Goal: Task Accomplishment & Management: Manage account settings

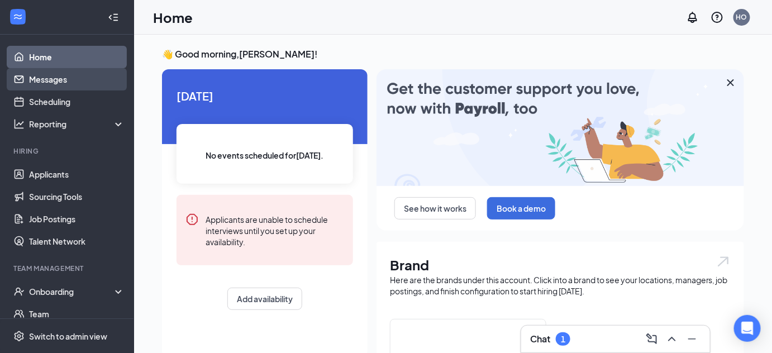
click at [37, 79] on link "Messages" at bounding box center [77, 79] width 96 height 22
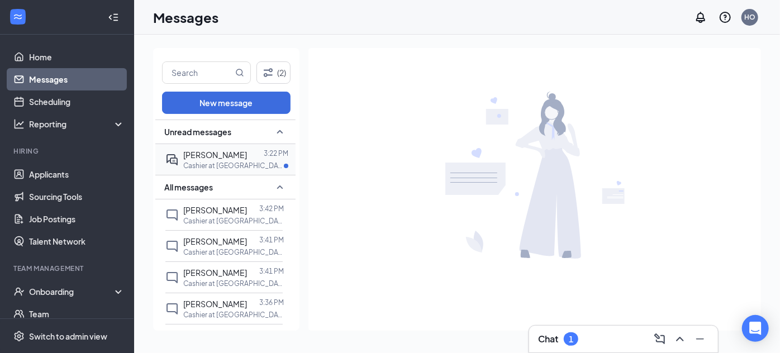
click at [247, 159] on div at bounding box center [255, 155] width 17 height 12
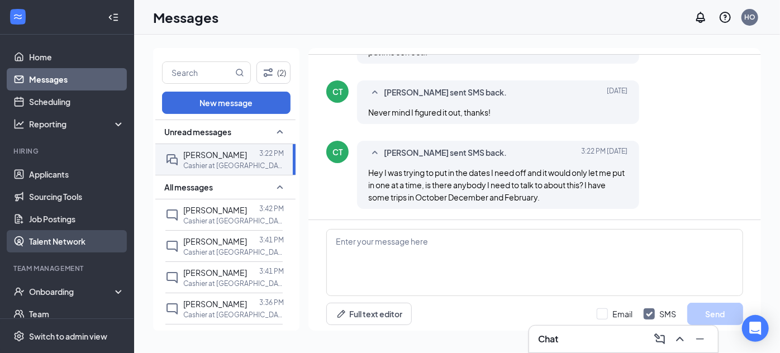
scroll to position [106, 0]
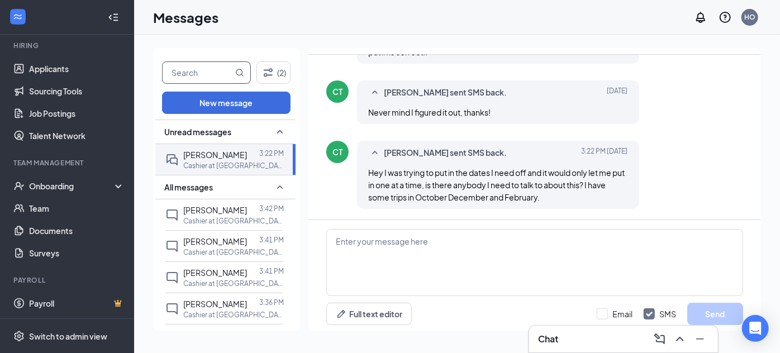
click at [193, 74] on input "text" at bounding box center [198, 72] width 70 height 21
type input "adrien"
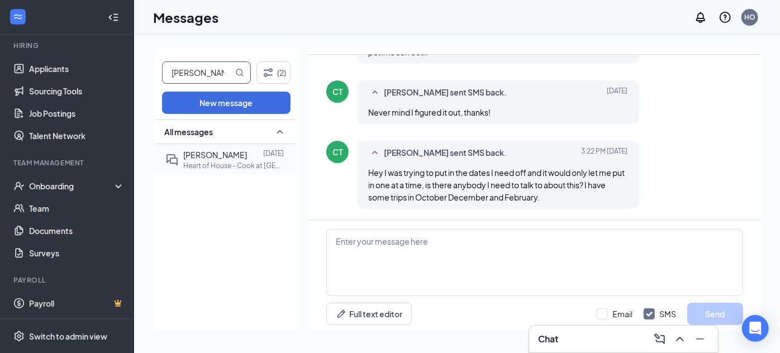
click at [248, 159] on div at bounding box center [255, 155] width 16 height 12
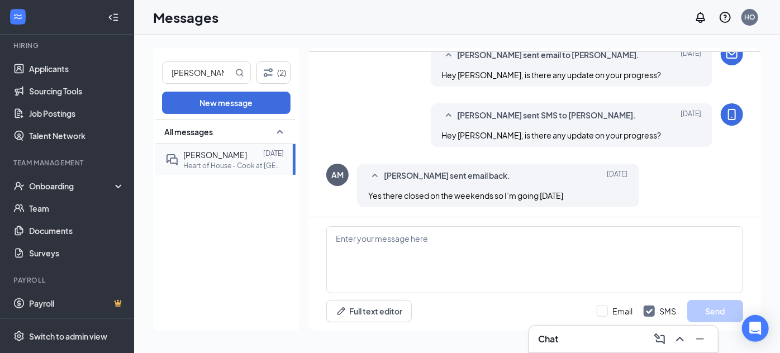
scroll to position [560, 0]
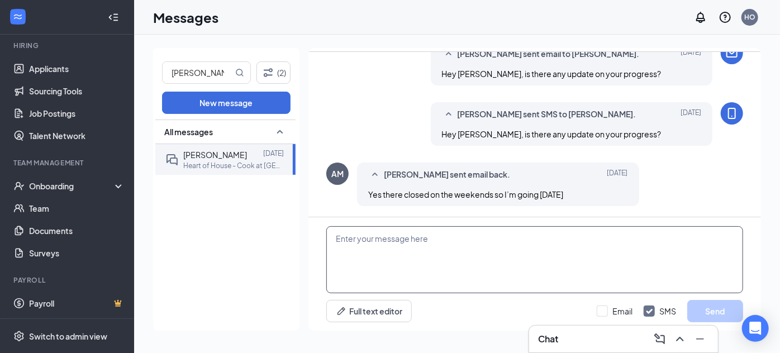
click at [431, 249] on textarea at bounding box center [534, 259] width 417 height 67
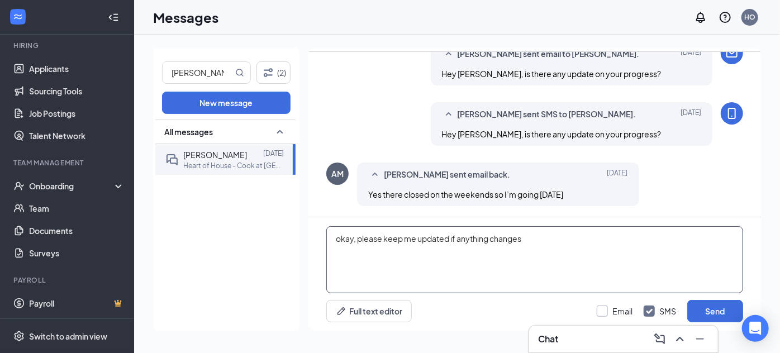
type textarea "okay, please keep me updated if anything changes"
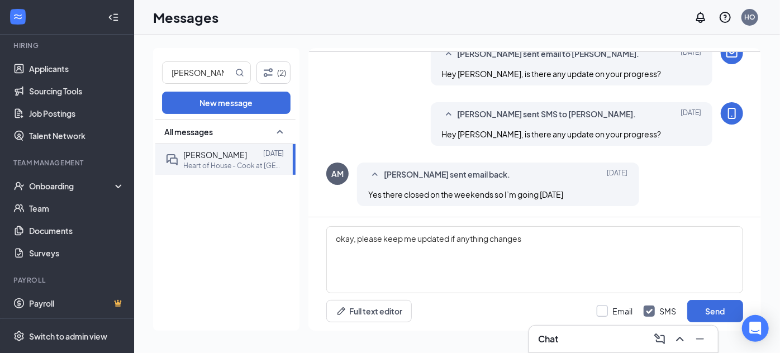
click at [617, 308] on input "Email" at bounding box center [615, 311] width 36 height 11
checkbox input "true"
click at [706, 302] on button "Send" at bounding box center [715, 311] width 56 height 22
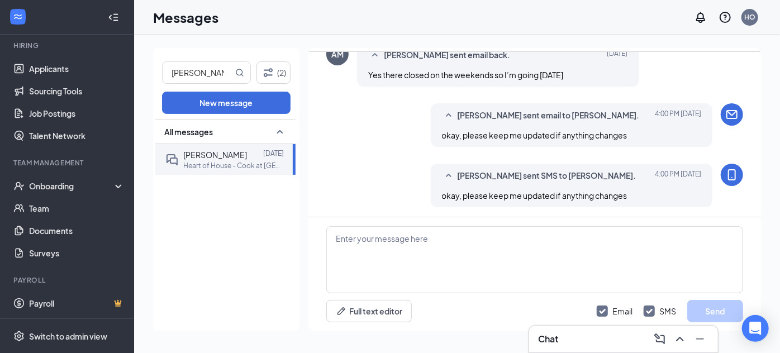
scroll to position [680, 0]
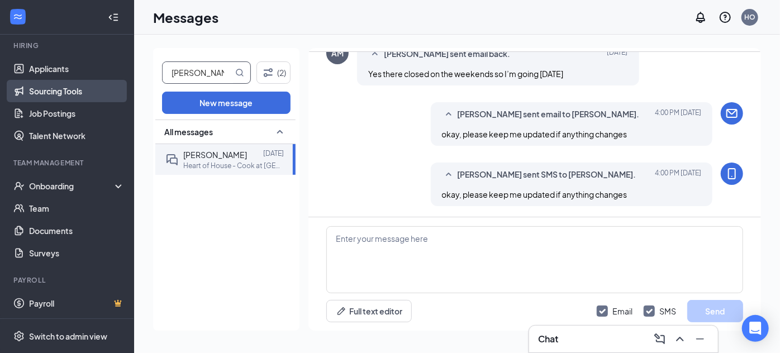
drag, startPoint x: 213, startPoint y: 79, endPoint x: 65, endPoint y: 94, distance: 149.3
click at [65, 94] on div "Home Messages Scheduling Reporting Hiring Applicants Sourcing Tools Job Posting…" at bounding box center [390, 176] width 780 height 353
type input "emily"
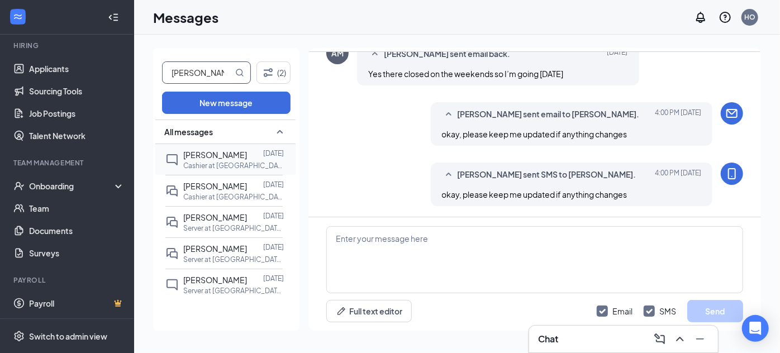
click at [244, 166] on p "Cashier at [GEOGRAPHIC_DATA]" at bounding box center [233, 165] width 101 height 9
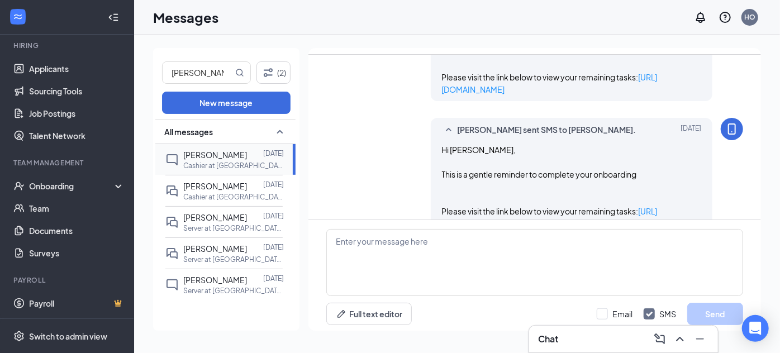
scroll to position [426, 0]
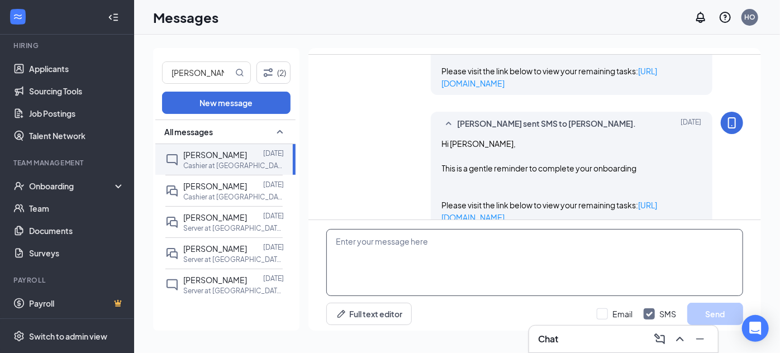
click at [401, 261] on textarea at bounding box center [534, 262] width 417 height 67
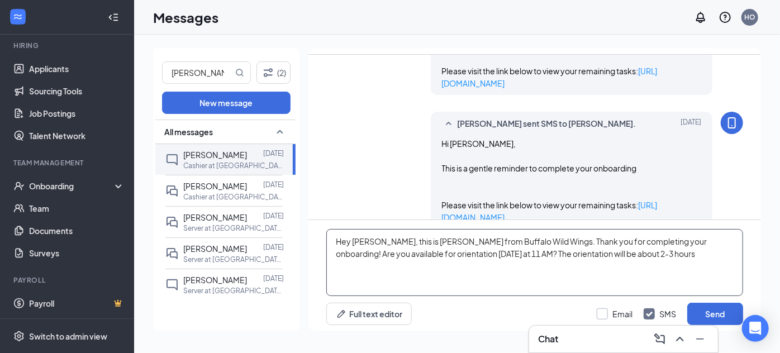
type textarea "Hey Emily, this is Hayley from Buffalo Wild Wings. Thank you for completing you…"
click at [615, 312] on input "Email" at bounding box center [615, 313] width 36 height 11
checkbox input "true"
click at [720, 306] on button "Send" at bounding box center [715, 314] width 56 height 22
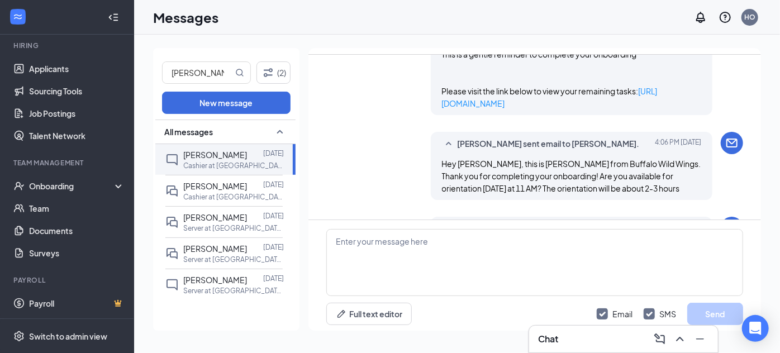
scroll to position [596, 0]
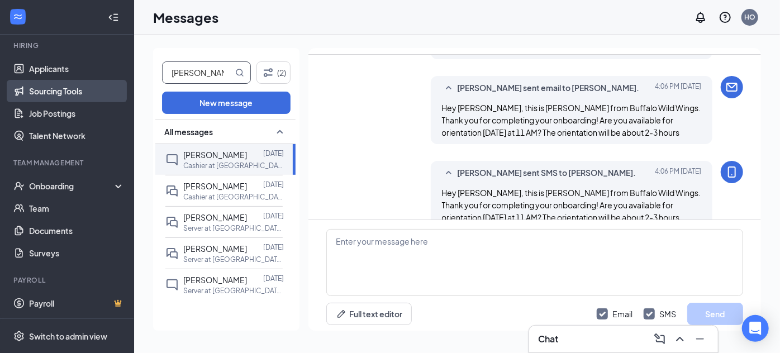
drag, startPoint x: 216, startPoint y: 72, endPoint x: 89, endPoint y: 95, distance: 128.3
click at [89, 95] on div "Home Messages Scheduling Reporting Hiring Applicants Sourcing Tools Job Posting…" at bounding box center [390, 176] width 780 height 353
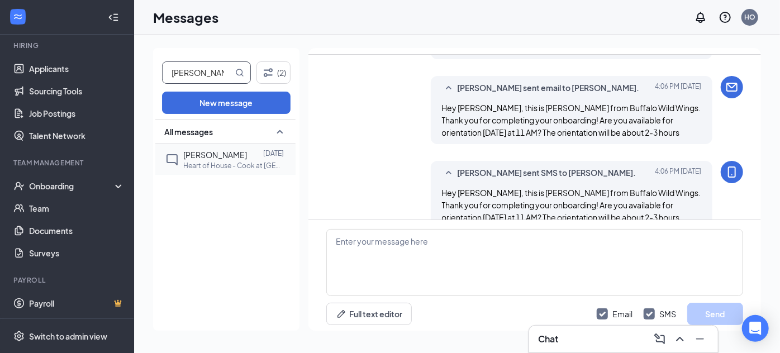
click at [236, 161] on p "Heart of House - Cook at [GEOGRAPHIC_DATA], [GEOGRAPHIC_DATA]" at bounding box center [233, 165] width 101 height 9
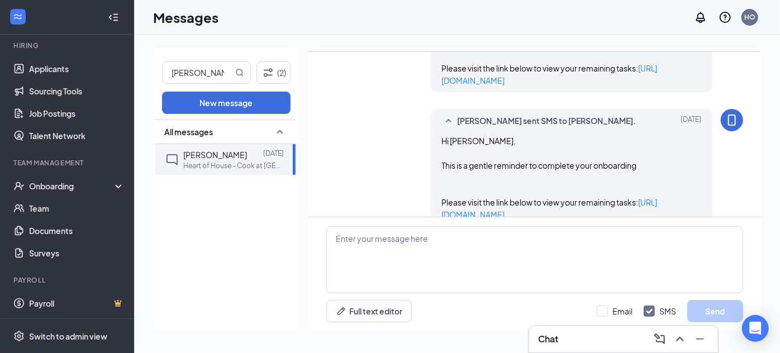
scroll to position [385, 0]
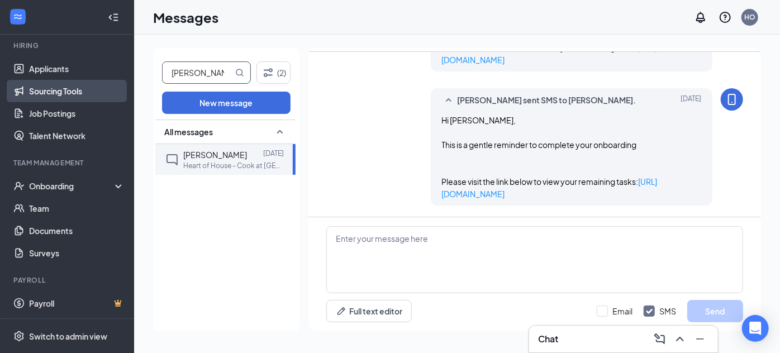
drag, startPoint x: 219, startPoint y: 77, endPoint x: 55, endPoint y: 87, distance: 164.5
click at [55, 87] on div "Home Messages Scheduling Reporting Hiring Applicants Sourcing Tools Job Posting…" at bounding box center [390, 176] width 780 height 353
type input "armando"
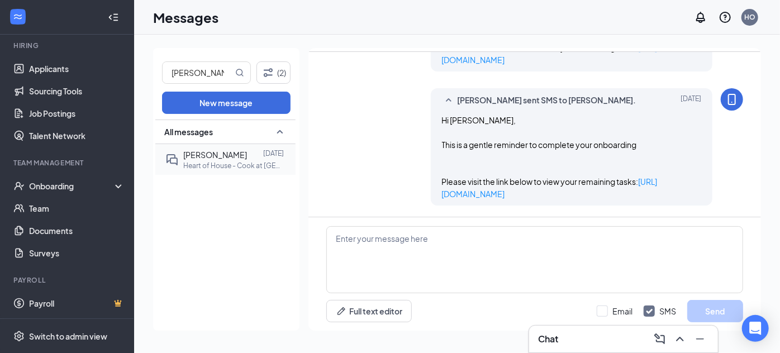
click at [248, 165] on p "Heart of House - Cook at [GEOGRAPHIC_DATA], [GEOGRAPHIC_DATA]" at bounding box center [233, 165] width 101 height 9
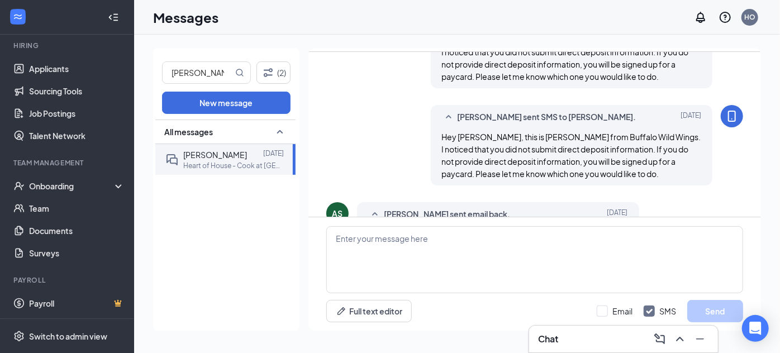
scroll to position [450, 0]
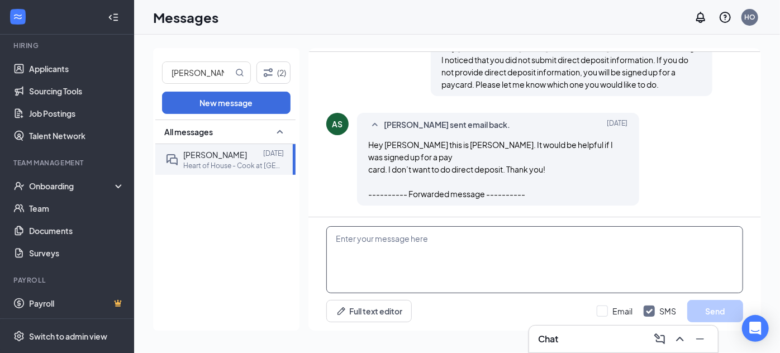
click at [404, 252] on textarea at bounding box center [534, 259] width 417 height 67
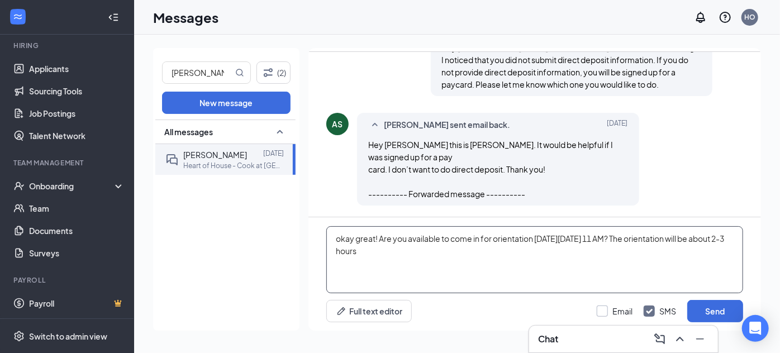
type textarea "okay great! Are you available to come in for orientation on Friday 9/19 at 11 A…"
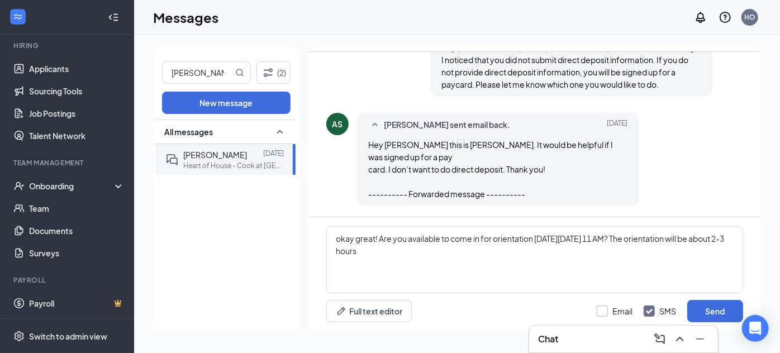
click at [609, 307] on input "Email" at bounding box center [615, 311] width 36 height 11
checkbox input "true"
click at [719, 309] on button "Send" at bounding box center [715, 311] width 56 height 22
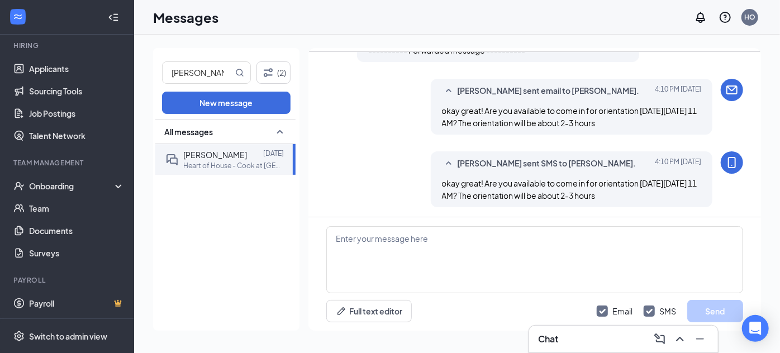
scroll to position [594, 0]
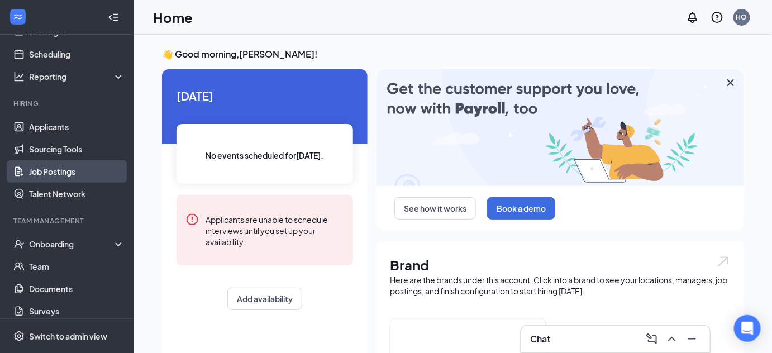
scroll to position [50, 0]
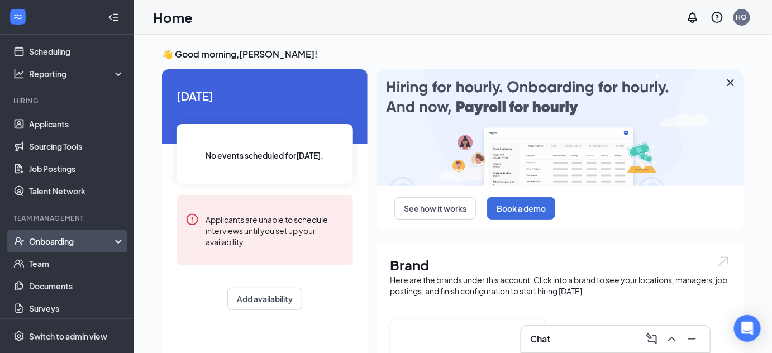
click at [70, 247] on div "Onboarding" at bounding box center [67, 241] width 134 height 22
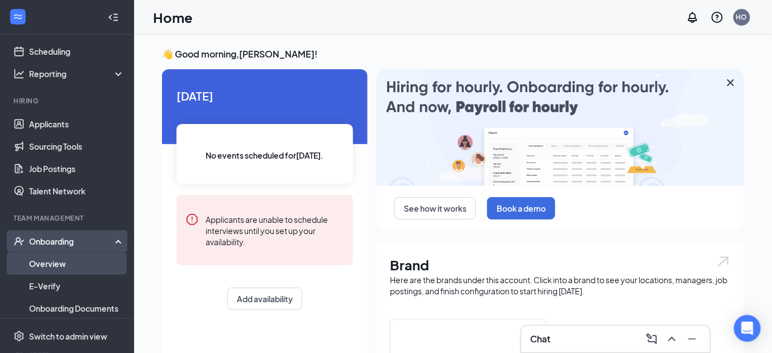
click at [75, 263] on link "Overview" at bounding box center [77, 264] width 96 height 22
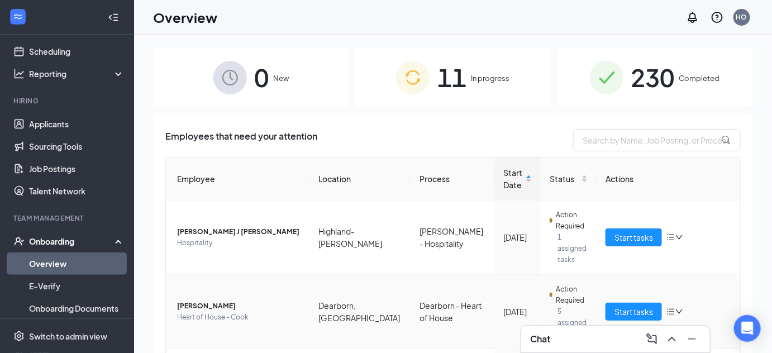
scroll to position [122, 0]
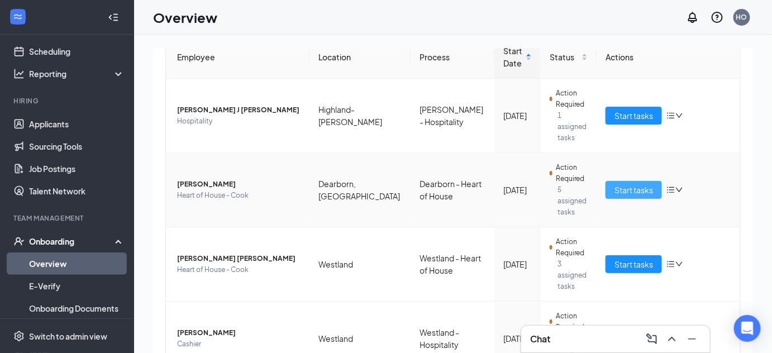
click at [631, 184] on span "Start tasks" at bounding box center [634, 190] width 39 height 12
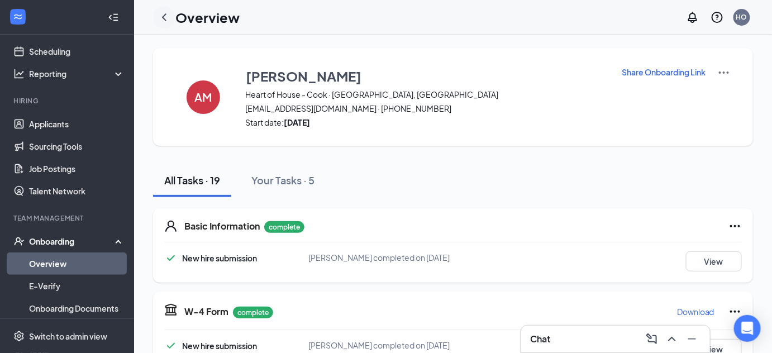
click at [163, 19] on icon "ChevronLeft" at bounding box center [164, 17] width 13 height 13
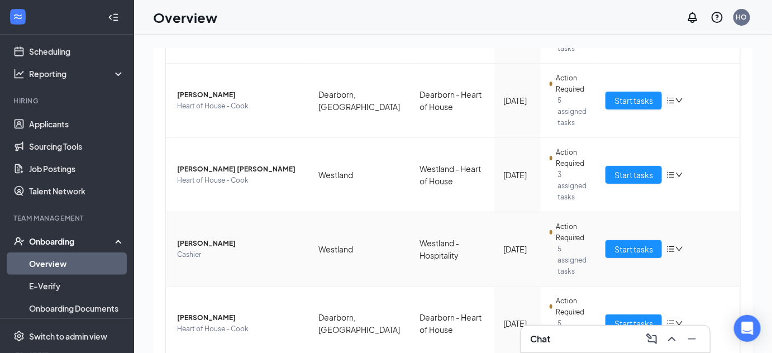
scroll to position [245, 0]
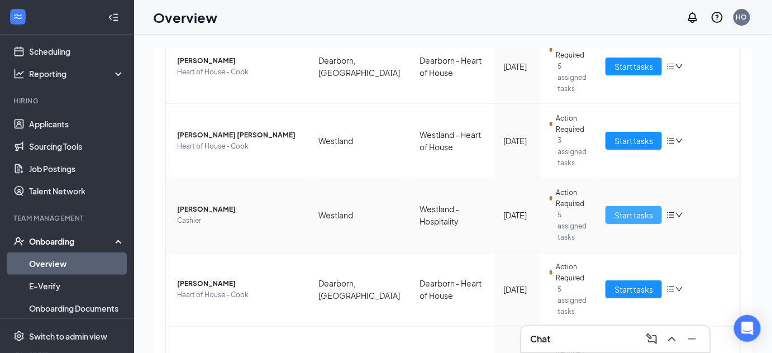
click at [622, 209] on span "Start tasks" at bounding box center [634, 215] width 39 height 12
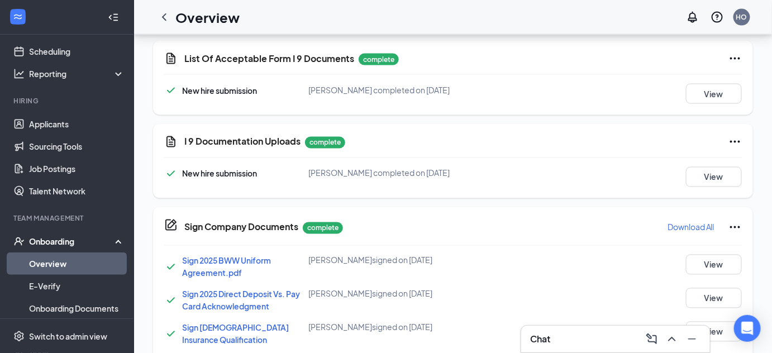
scroll to position [566, 0]
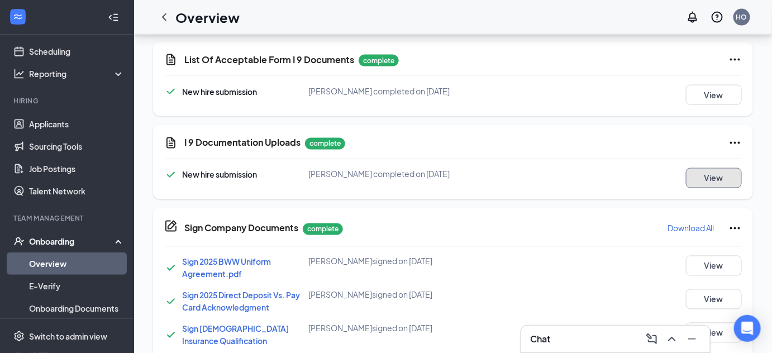
click at [693, 169] on button "View" at bounding box center [714, 178] width 56 height 20
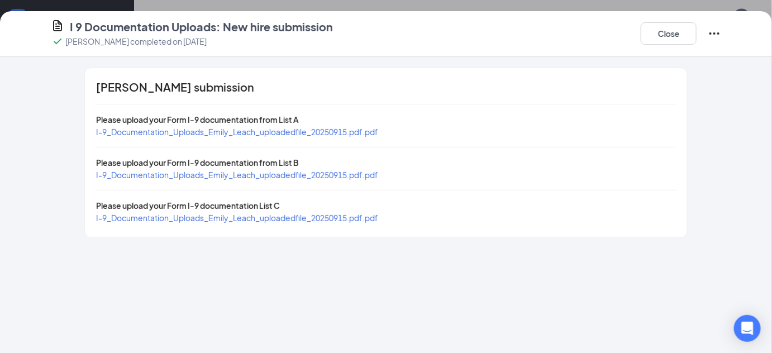
click at [204, 129] on span "I-9_Documentation_Uploads_Emily_Leach_uploadedfile_20250915.pdf.pdf" at bounding box center [237, 132] width 282 height 10
click at [284, 177] on span "I-9_Documentation_Uploads_Emily_Leach_uploadedfile_20250915.pdf.pdf" at bounding box center [237, 175] width 282 height 10
click at [277, 220] on span "I-9_Documentation_Uploads_Emily_Leach_uploadedfile_20250915.pdf.pdf" at bounding box center [237, 218] width 282 height 10
click at [644, 26] on button "Close" at bounding box center [669, 33] width 56 height 22
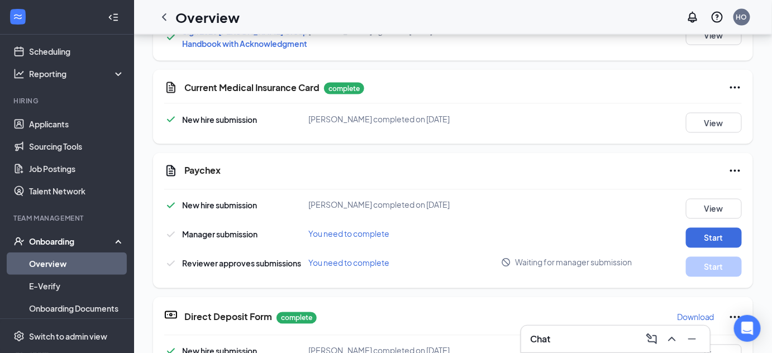
scroll to position [365, 0]
click at [703, 126] on button "View" at bounding box center [714, 122] width 56 height 20
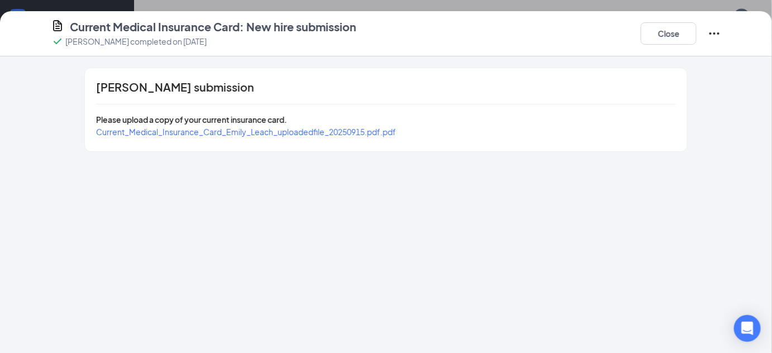
click at [364, 129] on span "Current_Medical_Insurance_Card_Emily_Leach_uploadedfile_20250915.pdf.pdf" at bounding box center [246, 132] width 300 height 10
click at [655, 32] on button "Close" at bounding box center [669, 33] width 56 height 22
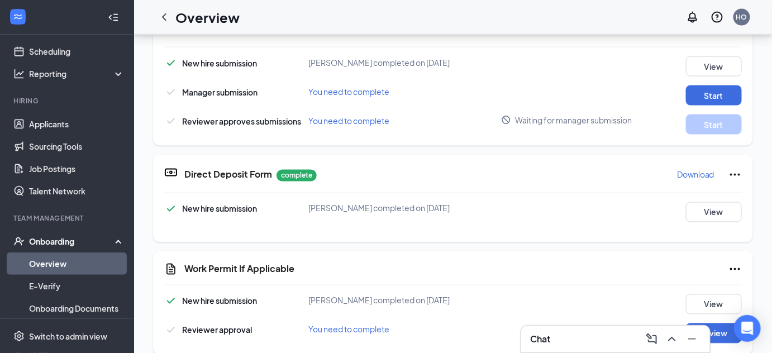
scroll to position [545, 0]
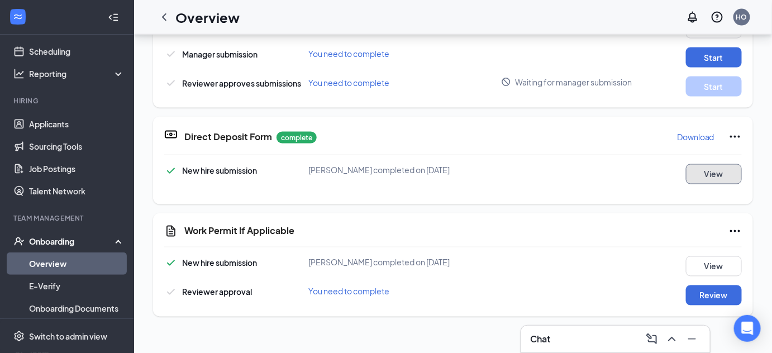
click at [690, 184] on button "View" at bounding box center [714, 174] width 56 height 20
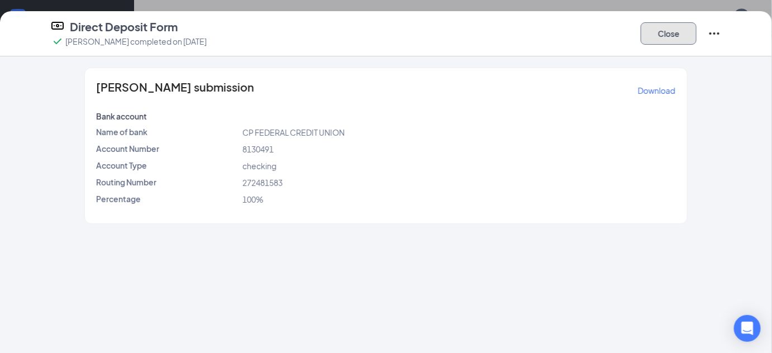
click at [666, 29] on button "Close" at bounding box center [669, 33] width 56 height 22
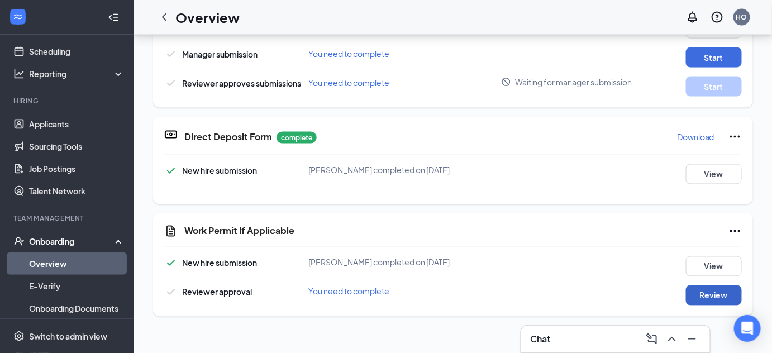
click at [720, 306] on button "Review" at bounding box center [714, 295] width 56 height 20
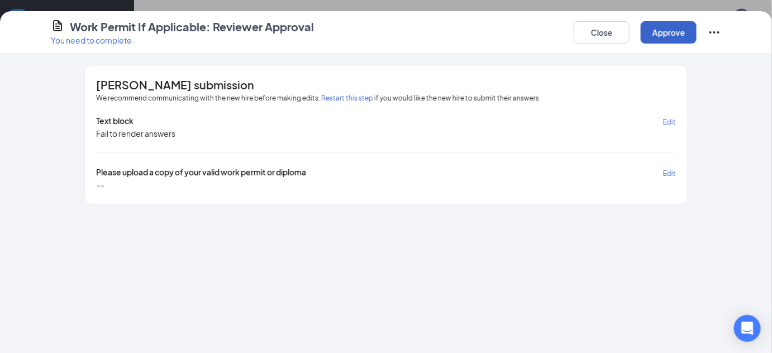
click at [658, 32] on button "Approve" at bounding box center [669, 32] width 56 height 22
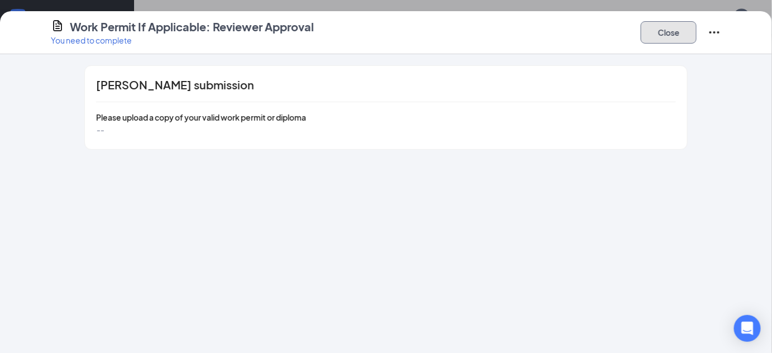
click at [650, 31] on button "Close" at bounding box center [669, 32] width 56 height 22
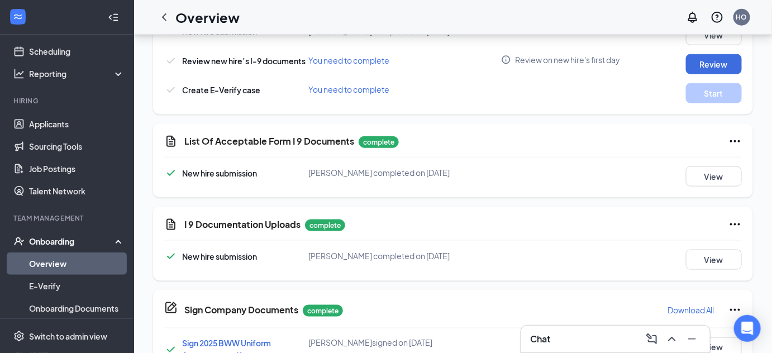
scroll to position [150, 0]
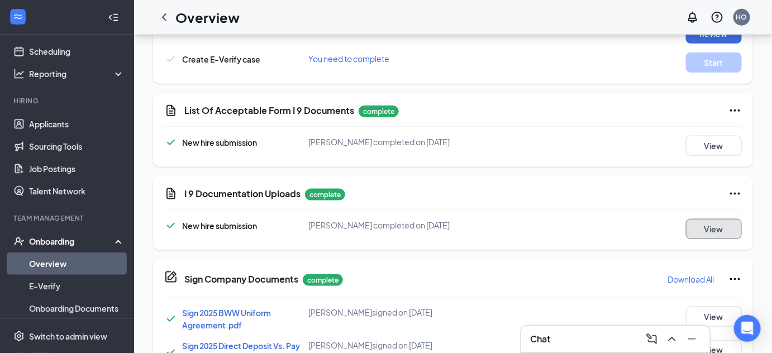
click at [687, 228] on button "View" at bounding box center [714, 229] width 56 height 20
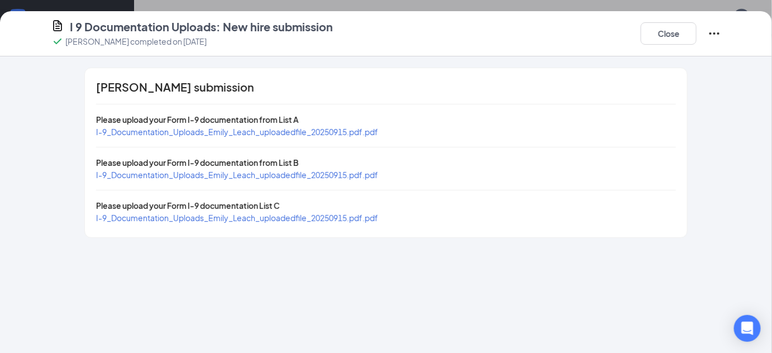
click at [336, 138] on div "Emily Leach's submission Please upload your Form I-9 documentation from List A …" at bounding box center [386, 152] width 602 height 169
click at [328, 135] on span "I-9_Documentation_Uploads_Emily_Leach_uploadedfile_20250915.pdf.pdf" at bounding box center [237, 132] width 282 height 10
click at [340, 136] on span "I-9_Documentation_Uploads_Emily_Leach_uploadedfile_20250915.pdf.pdf" at bounding box center [237, 132] width 282 height 10
click at [665, 30] on button "Close" at bounding box center [669, 33] width 56 height 22
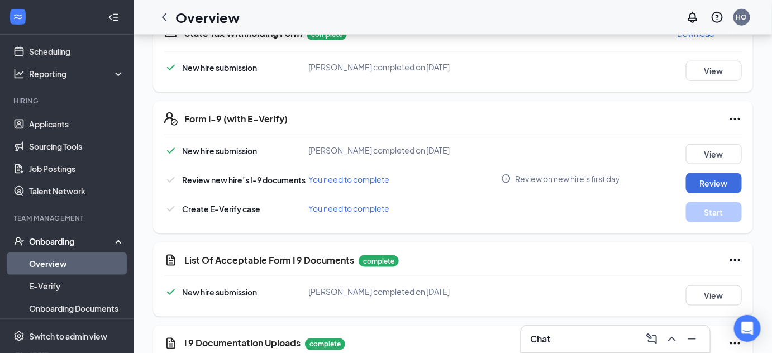
scroll to position [0, 0]
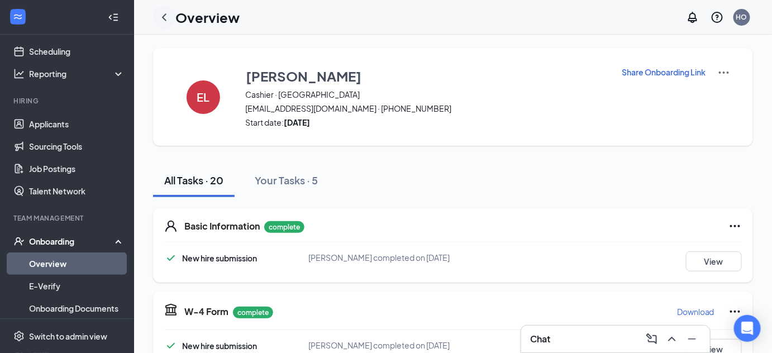
click at [164, 19] on icon "ChevronLeft" at bounding box center [164, 16] width 4 height 7
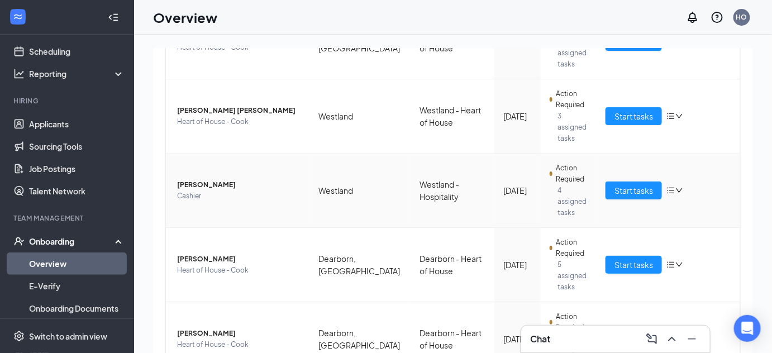
scroll to position [326, 0]
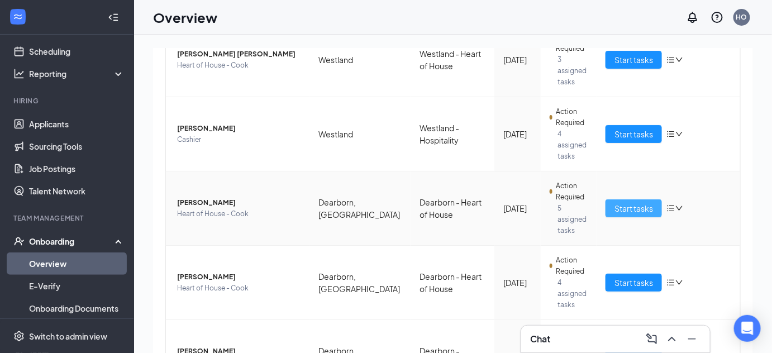
click at [632, 202] on span "Start tasks" at bounding box center [634, 208] width 39 height 12
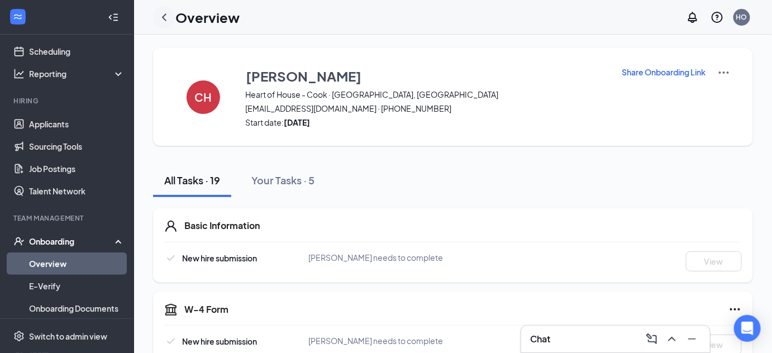
click at [163, 15] on icon "ChevronLeft" at bounding box center [164, 17] width 13 height 13
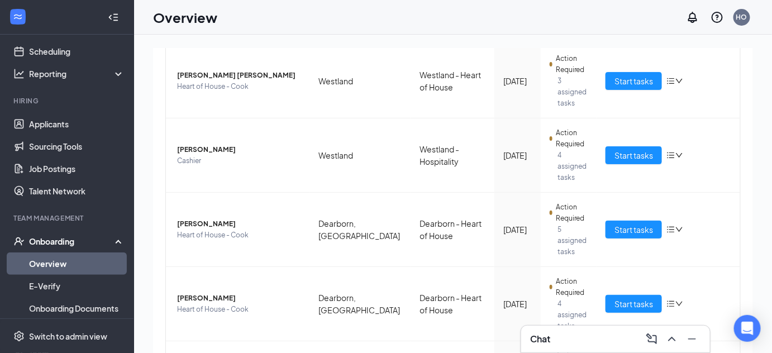
scroll to position [326, 0]
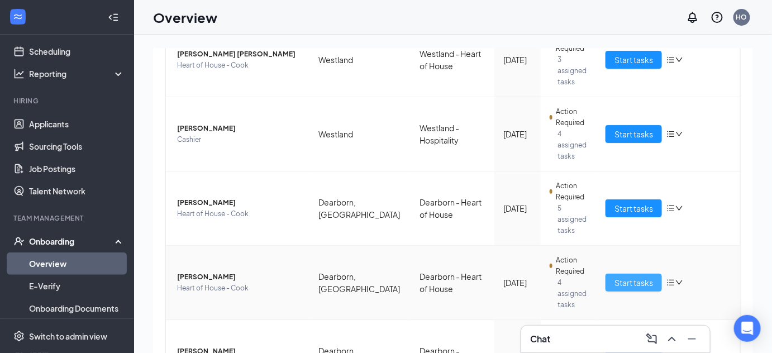
click at [615, 277] on span "Start tasks" at bounding box center [634, 283] width 39 height 12
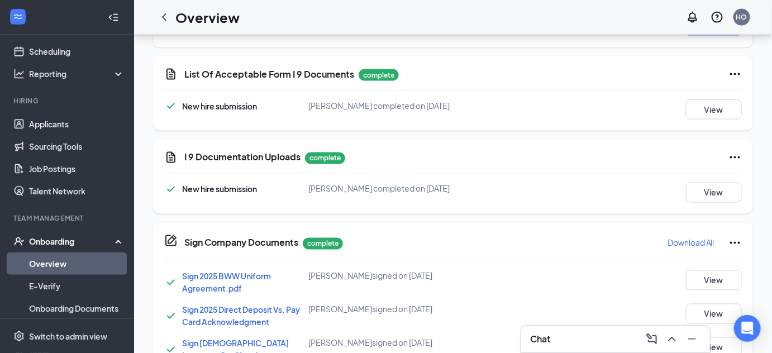
scroll to position [551, 0]
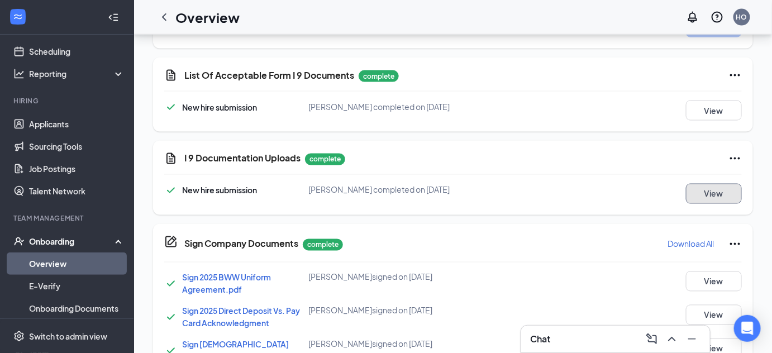
click at [696, 193] on button "View" at bounding box center [714, 194] width 56 height 20
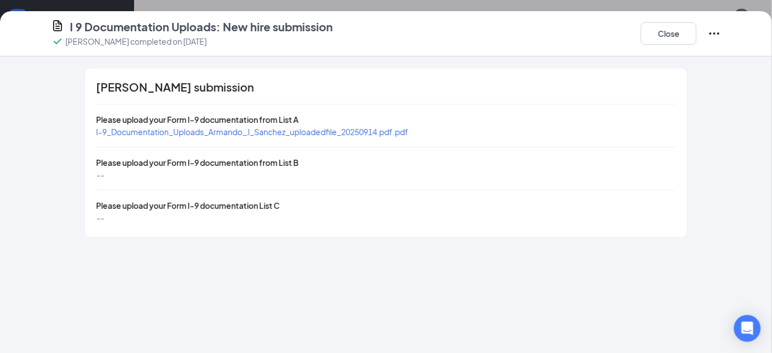
click at [318, 133] on span "I-9_Documentation_Uploads_Armando_J_Sanchez_uploadedfile_20250914.pdf.pdf" at bounding box center [252, 132] width 312 height 10
click at [645, 30] on button "Close" at bounding box center [669, 33] width 56 height 22
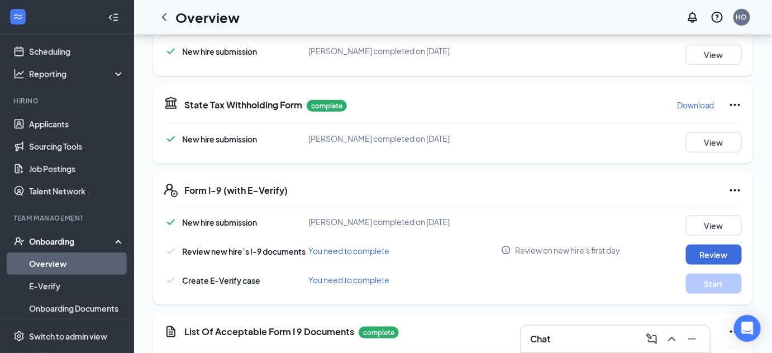
scroll to position [0, 0]
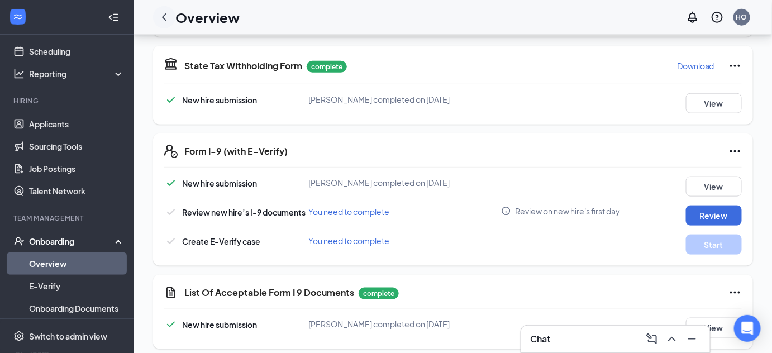
click at [164, 21] on icon "ChevronLeft" at bounding box center [164, 17] width 13 height 13
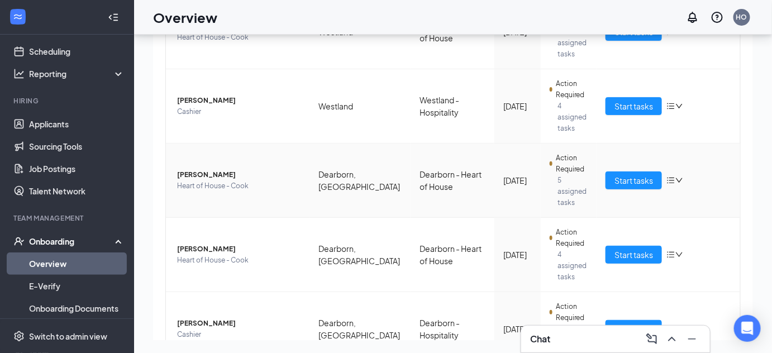
scroll to position [326, 0]
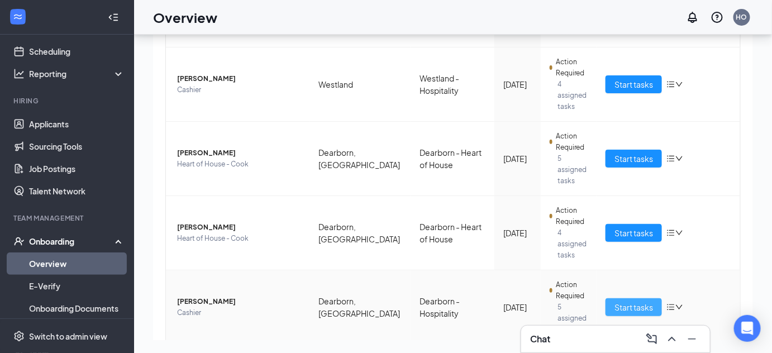
click at [636, 301] on span "Start tasks" at bounding box center [634, 307] width 39 height 12
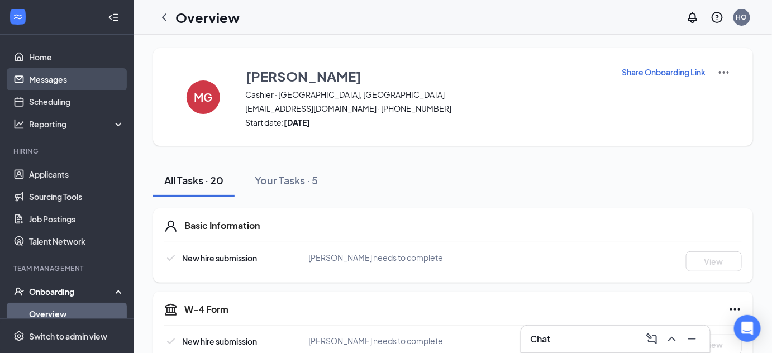
click at [76, 80] on link "Messages" at bounding box center [77, 79] width 96 height 22
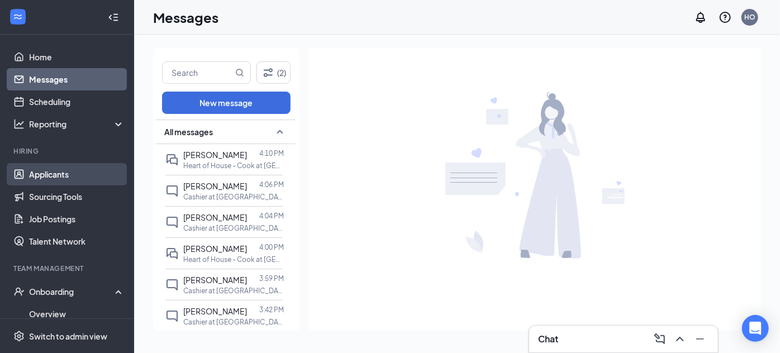
click at [56, 170] on link "Applicants" at bounding box center [77, 174] width 96 height 22
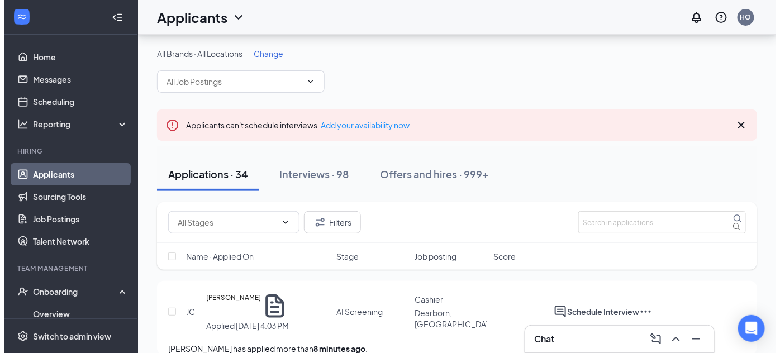
scroll to position [47, 0]
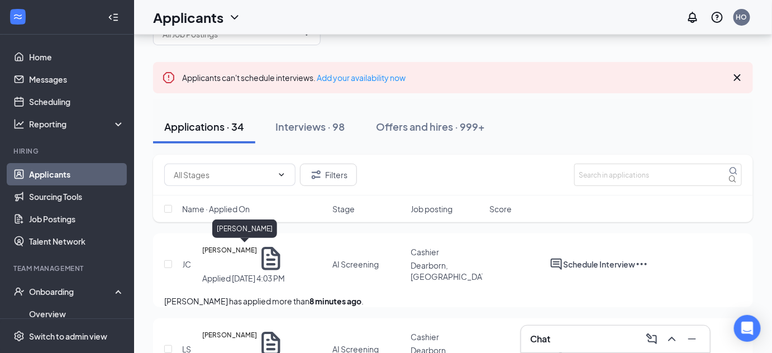
click at [237, 247] on h5 "Jamie Collins" at bounding box center [229, 259] width 55 height 28
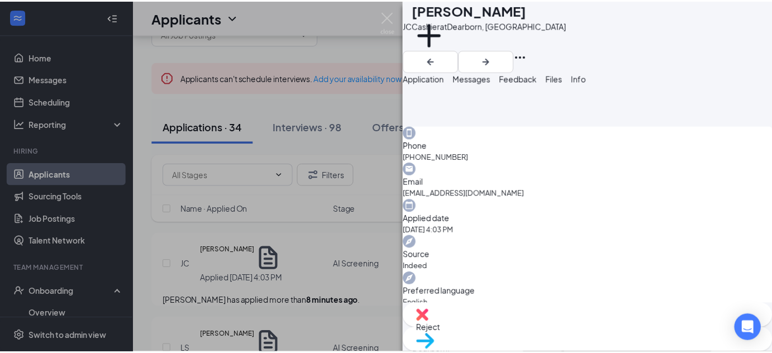
scroll to position [325, 0]
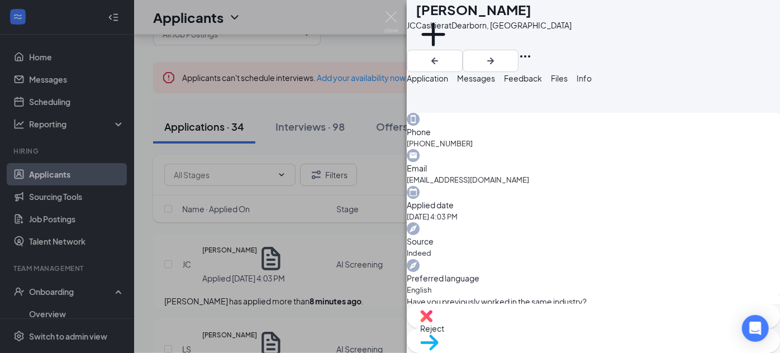
click at [293, 253] on div "JC Jamie Collins Cashier at Dearborn, MI Add a tag Application Messages Feedbac…" at bounding box center [390, 176] width 780 height 353
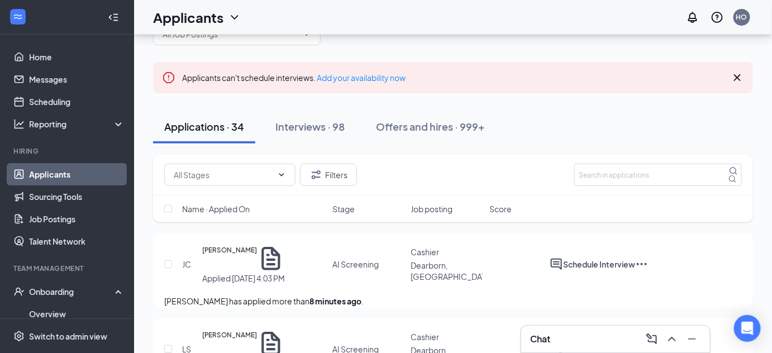
click at [649, 258] on icon "Ellipses" at bounding box center [641, 264] width 13 height 13
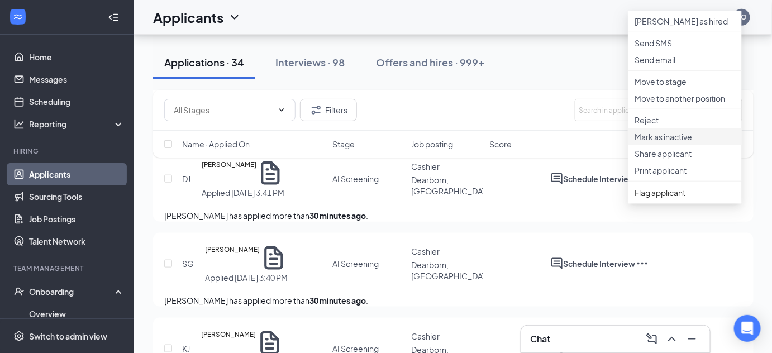
scroll to position [304, 0]
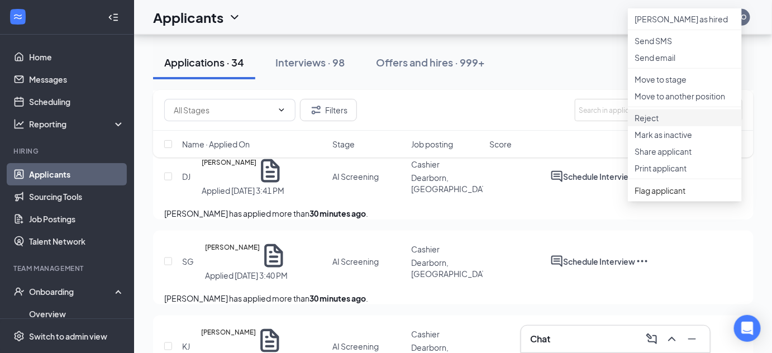
click at [658, 123] on p "Reject" at bounding box center [685, 117] width 101 height 11
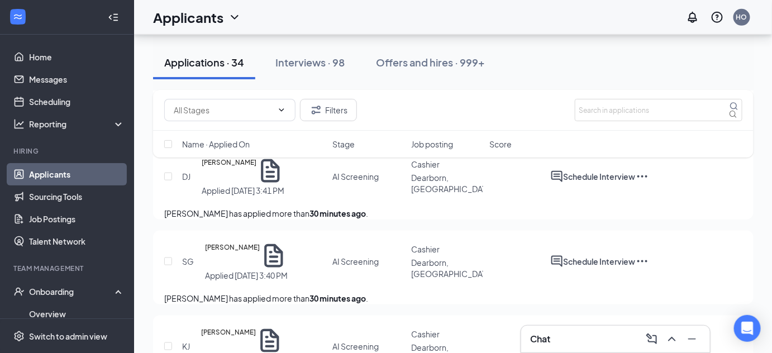
checkbox input "true"
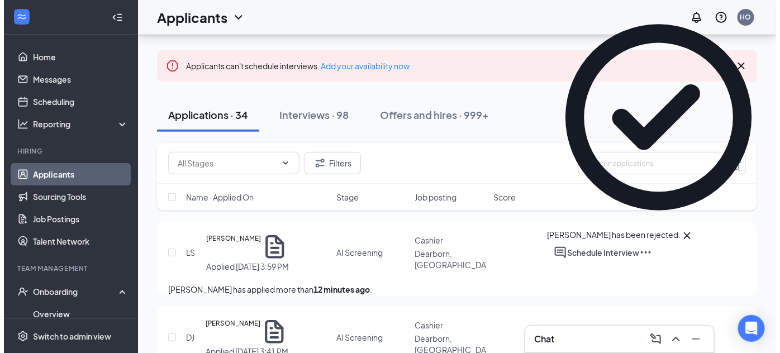
scroll to position [59, 0]
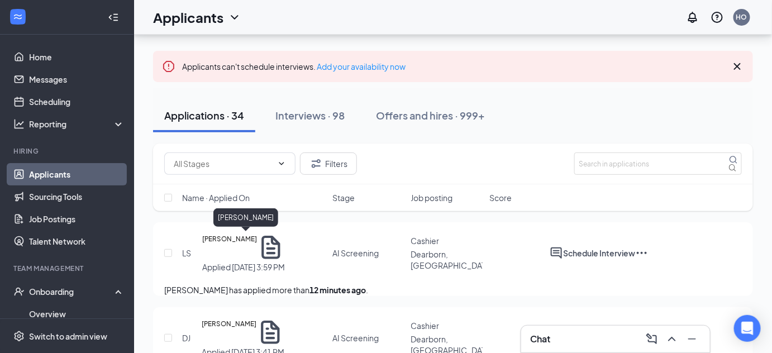
click at [254, 240] on h5 "[PERSON_NAME]" at bounding box center [229, 248] width 55 height 28
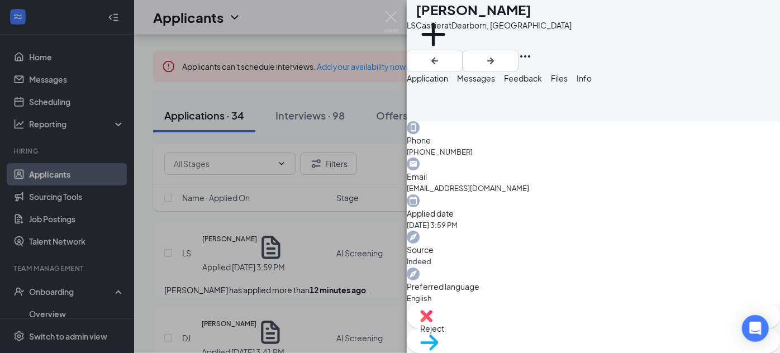
scroll to position [317, 0]
click at [295, 249] on div "LS Lauryn Struggs Cashier at Dearborn, MI Add a tag Application Messages Feedba…" at bounding box center [390, 176] width 780 height 353
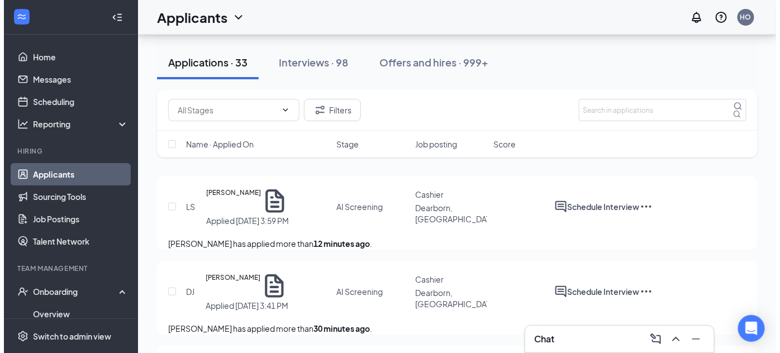
scroll to position [139, 0]
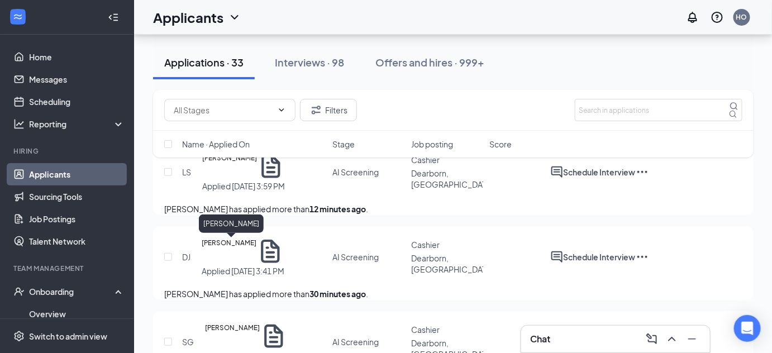
click at [244, 245] on h5 "[PERSON_NAME]" at bounding box center [229, 251] width 55 height 28
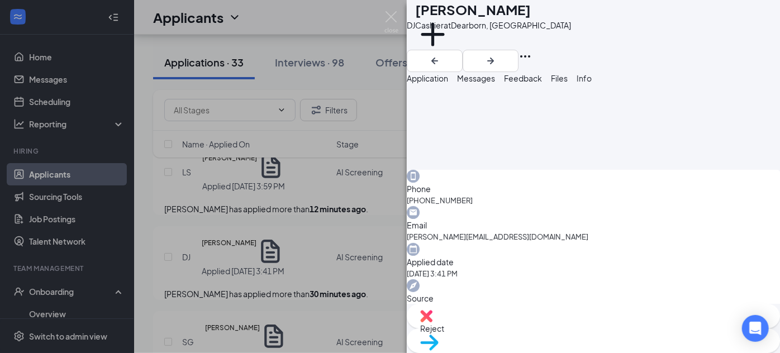
scroll to position [268, 0]
click at [302, 284] on div "DJ Domonique Jackson-Golden Cashier at Dearborn, MI Add a tag Application Messa…" at bounding box center [390, 176] width 780 height 353
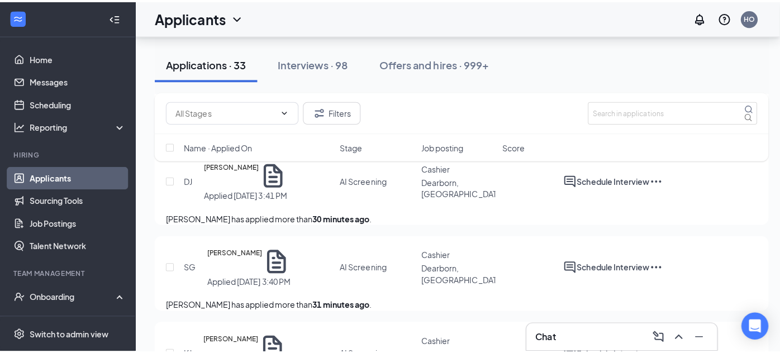
scroll to position [235, 0]
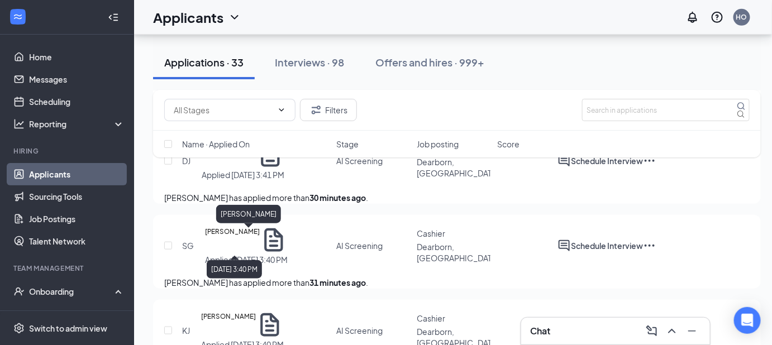
click at [252, 237] on h5 "Stacy Gentry-plair" at bounding box center [232, 240] width 55 height 28
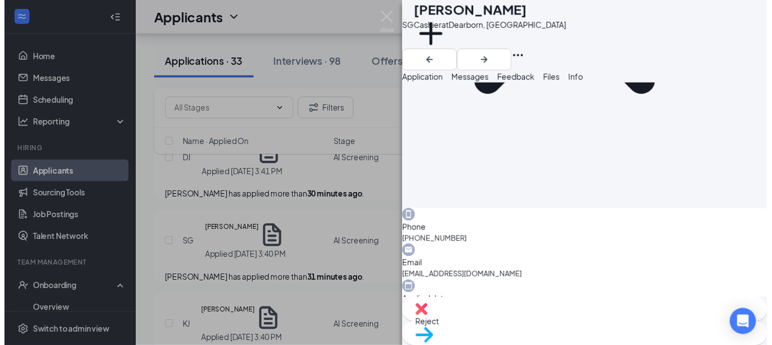
scroll to position [298, 0]
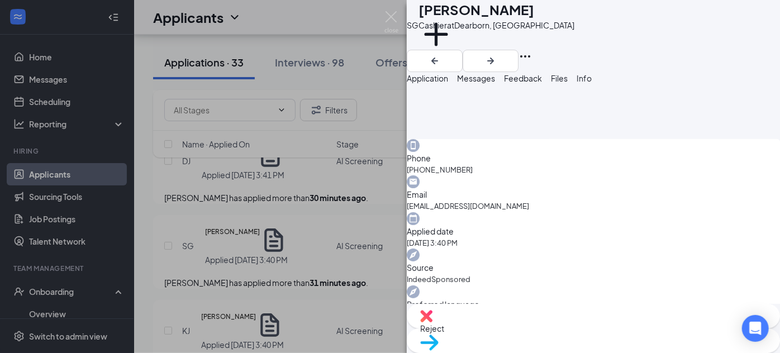
click at [304, 263] on div "SG Stacy Gentry-plair Cashier at Dearborn, MI Add a tag Application Messages Fe…" at bounding box center [390, 176] width 780 height 353
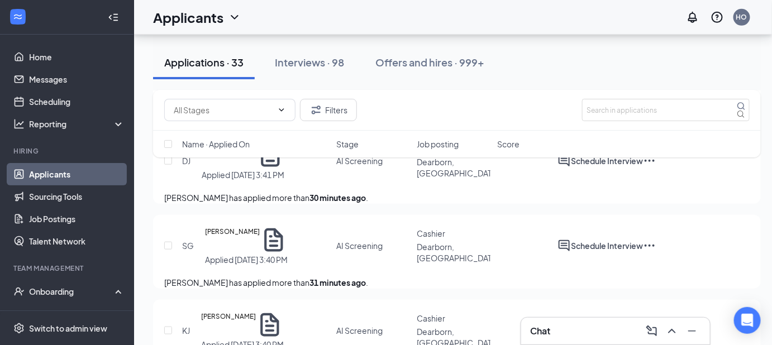
click at [656, 243] on icon "Ellipses" at bounding box center [649, 245] width 13 height 13
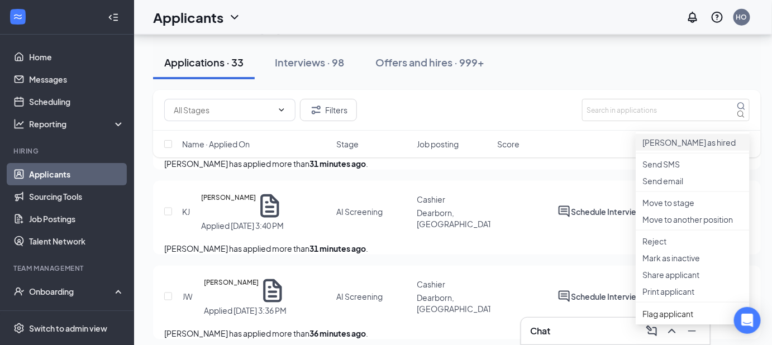
scroll to position [371, 0]
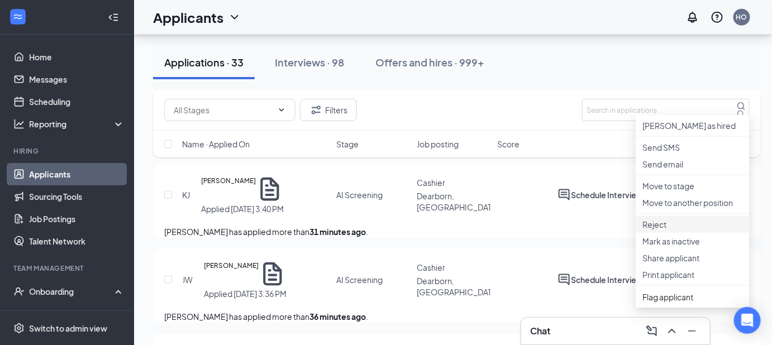
click at [671, 230] on p "Reject" at bounding box center [692, 224] width 101 height 11
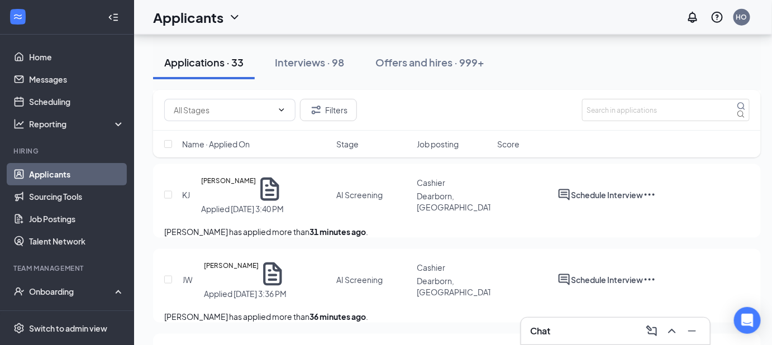
checkbox input "true"
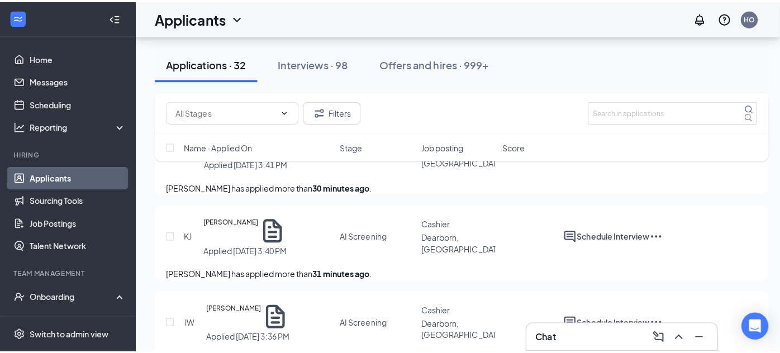
scroll to position [254, 0]
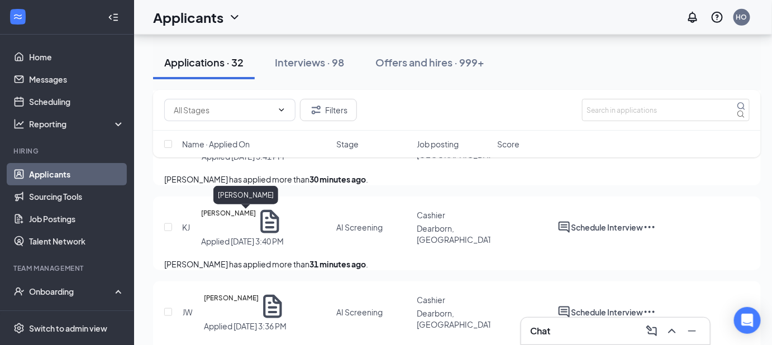
click at [247, 214] on h5 "Kaielle Johnson" at bounding box center [228, 222] width 55 height 28
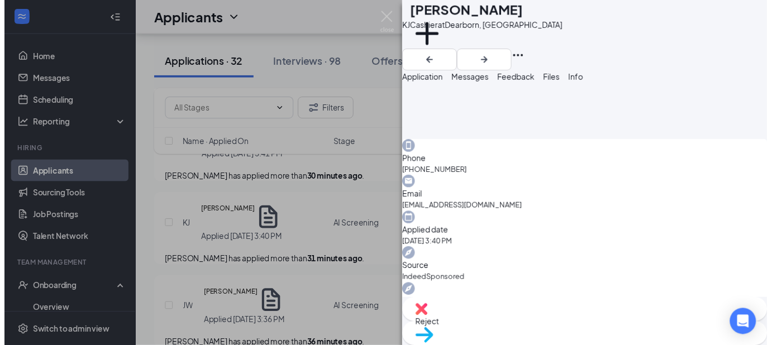
scroll to position [319, 0]
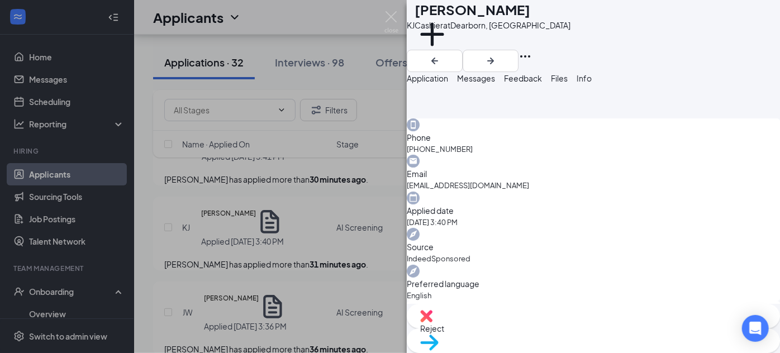
click at [329, 229] on div "KJ Kaielle Johnson Cashier at Dearborn, MI Add a tag Application Messages Feedb…" at bounding box center [390, 176] width 780 height 353
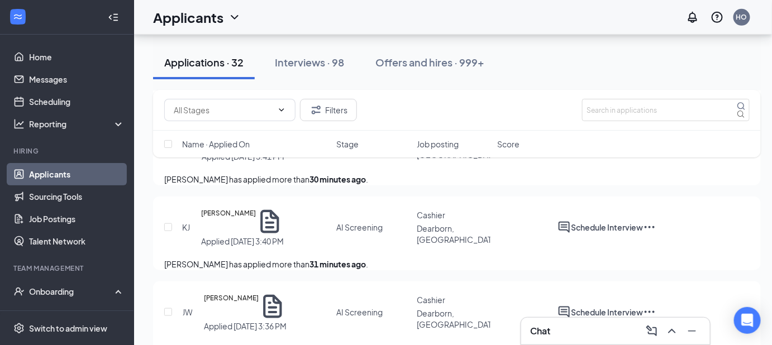
click at [656, 225] on icon "Ellipses" at bounding box center [649, 227] width 13 height 13
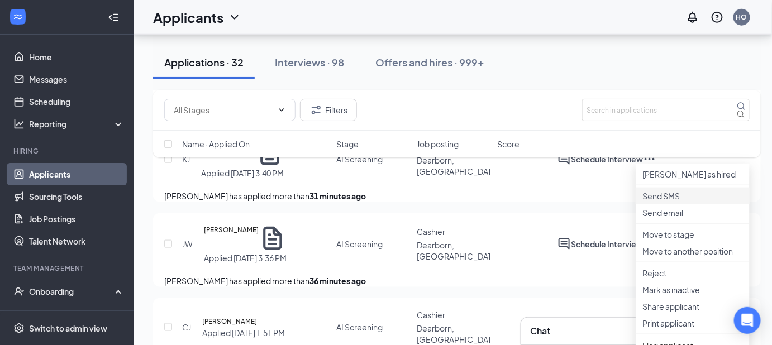
scroll to position [323, 0]
click at [679, 278] on p "Reject" at bounding box center [692, 271] width 101 height 11
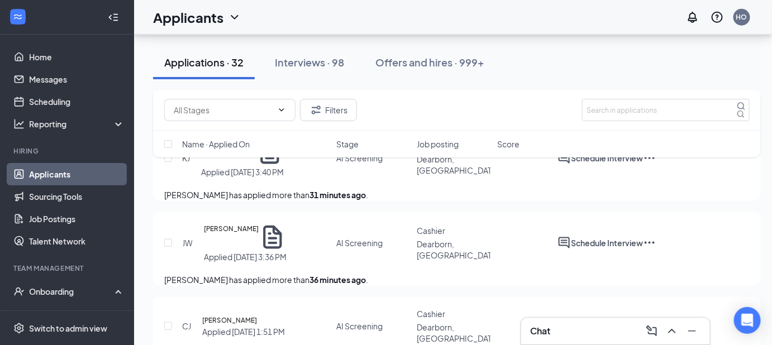
checkbox input "true"
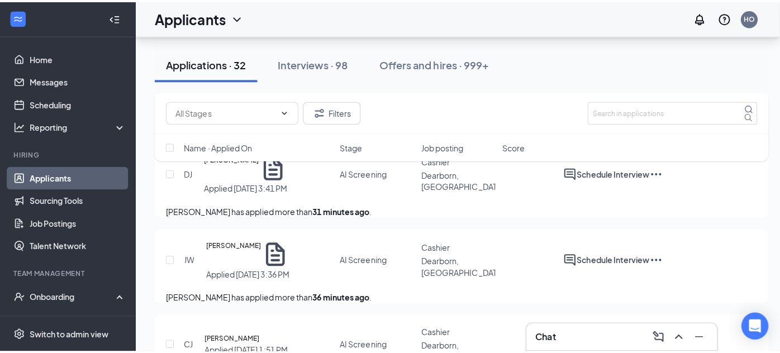
scroll to position [229, 0]
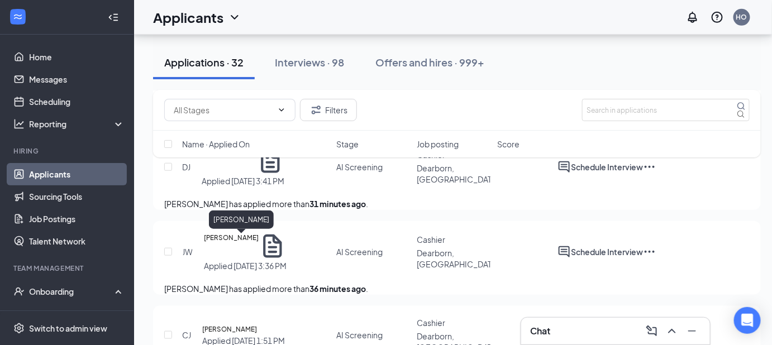
click at [259, 236] on h5 "Jewel Whitmore-Walker" at bounding box center [231, 246] width 55 height 28
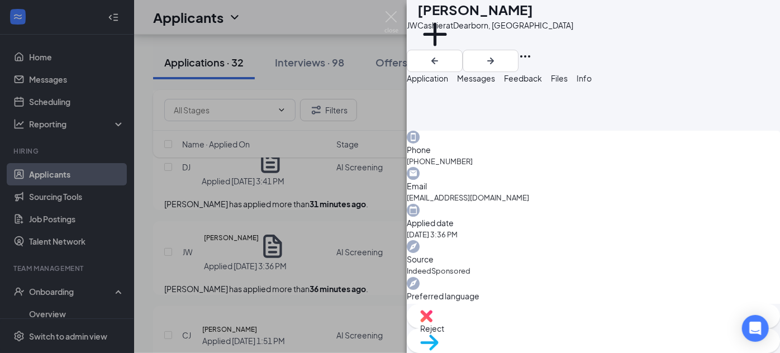
scroll to position [308, 0]
click at [296, 239] on div "JW Jewel Whitmore-Walker Cashier at Dearborn, MI Add a tag Application Messages…" at bounding box center [390, 176] width 780 height 353
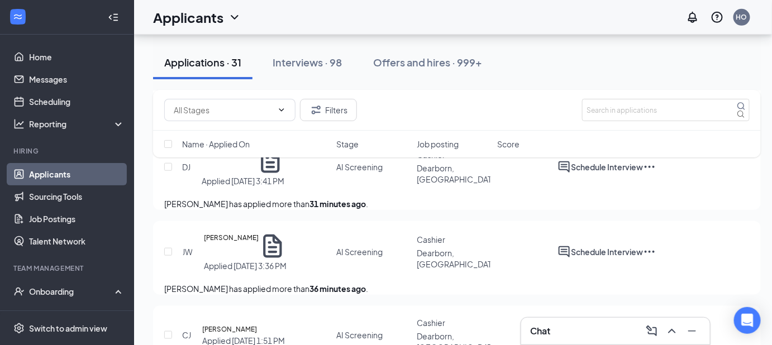
click at [282, 241] on icon "Document" at bounding box center [272, 246] width 18 height 23
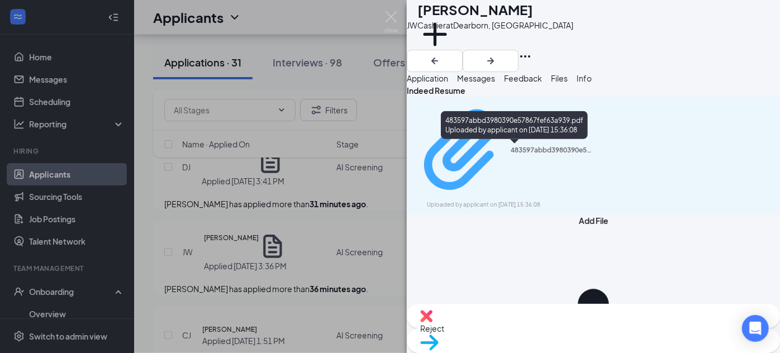
click at [531, 201] on div "Uploaded by applicant on Sep 15, 2025 at 15:36:08" at bounding box center [511, 205] width 168 height 9
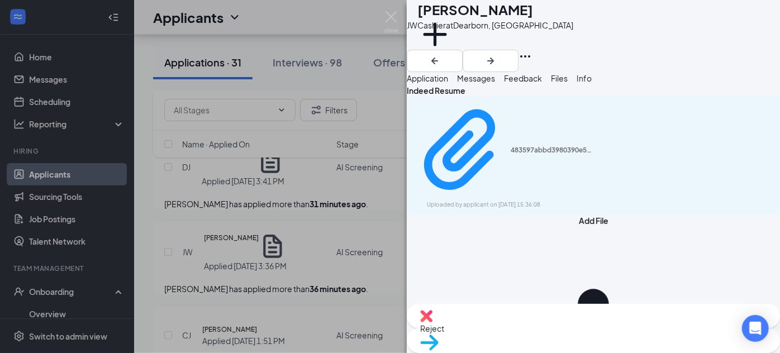
click at [448, 83] on button "Application" at bounding box center [427, 78] width 41 height 12
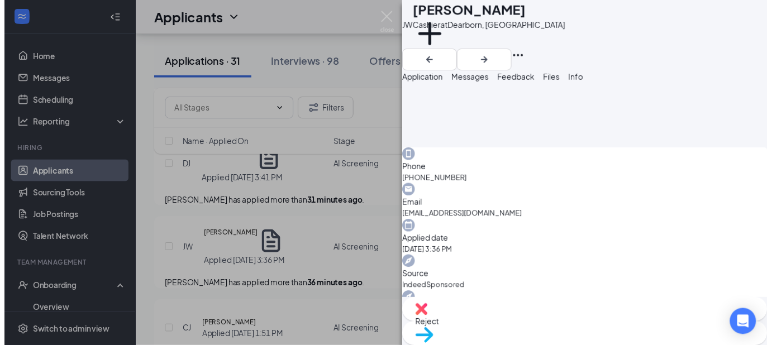
scroll to position [287, 0]
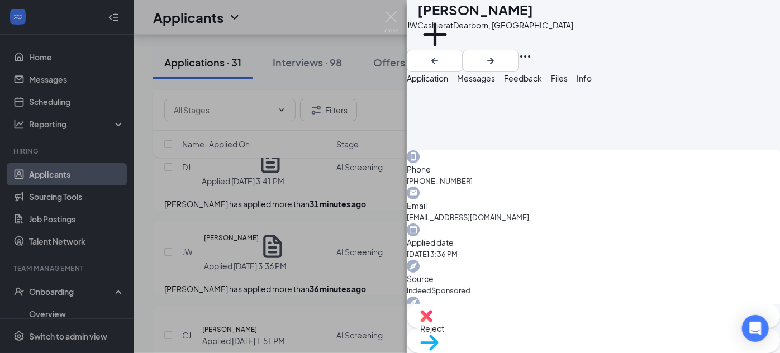
click at [360, 260] on div "JW Jewel Whitmore-Walker Cashier at Dearborn, MI Add a tag Application Messages…" at bounding box center [390, 176] width 780 height 353
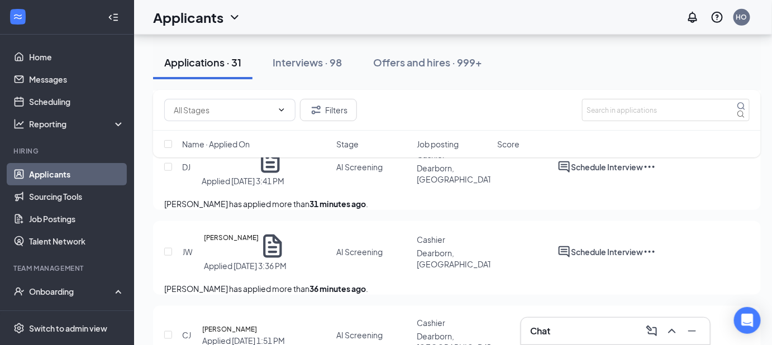
click at [656, 248] on icon "Ellipses" at bounding box center [649, 251] width 13 height 13
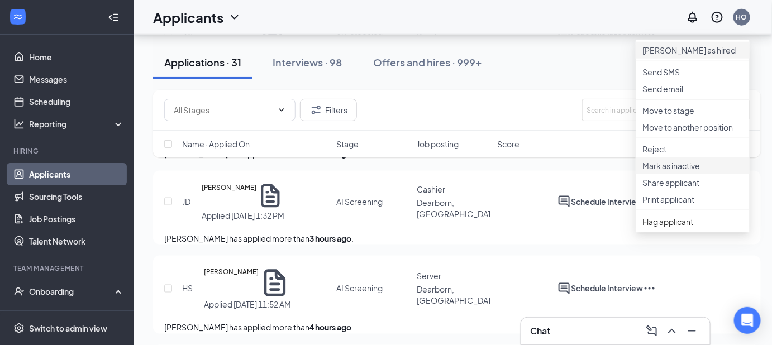
scroll to position [448, 0]
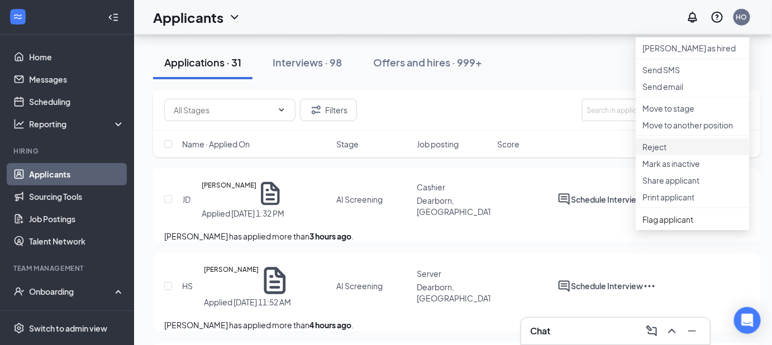
click at [660, 153] on p "Reject" at bounding box center [692, 146] width 101 height 11
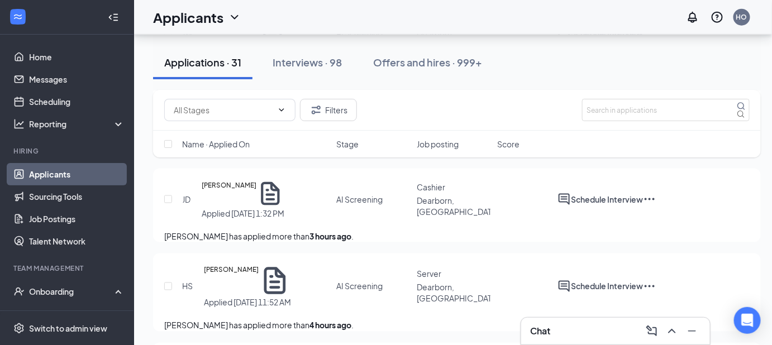
checkbox input "true"
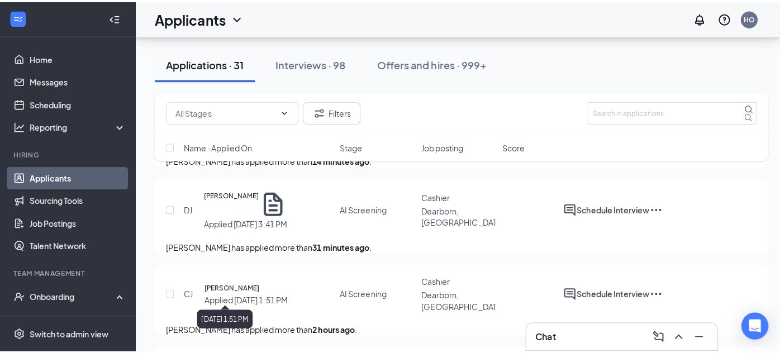
scroll to position [190, 0]
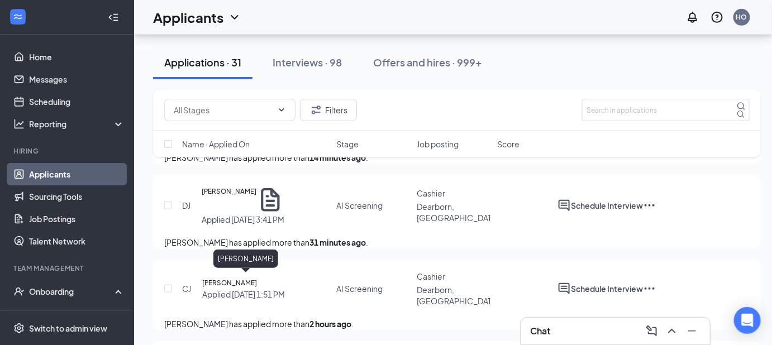
click at [257, 282] on h5 "Cedria Johnson" at bounding box center [229, 283] width 55 height 11
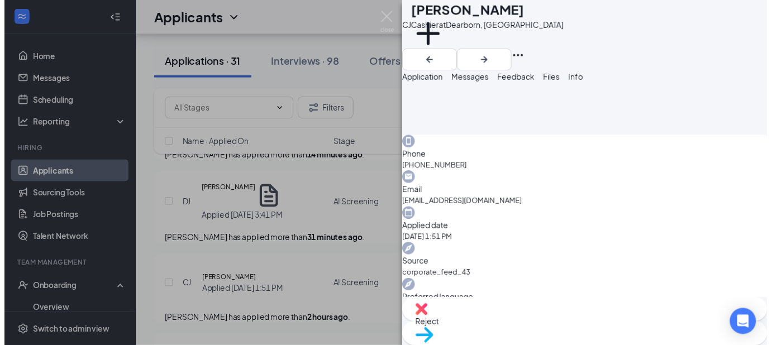
scroll to position [302, 0]
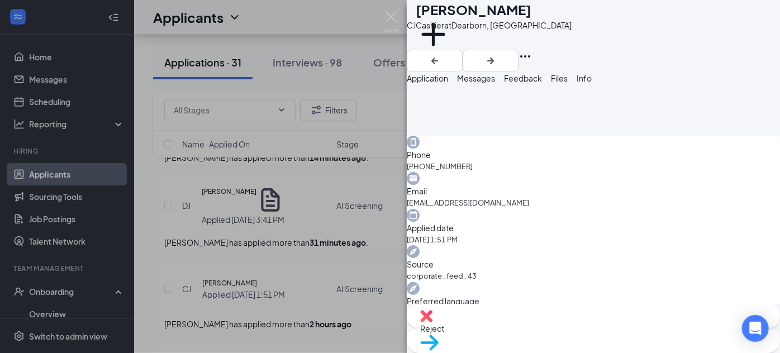
click at [309, 268] on div "CJ Cedria Johnson Cashier at Dearborn, MI Add a tag Application Messages Feedba…" at bounding box center [390, 176] width 780 height 353
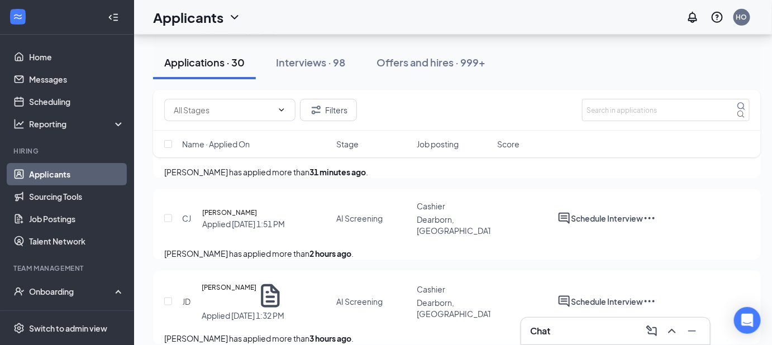
scroll to position [261, 0]
click at [656, 216] on icon "Ellipses" at bounding box center [649, 217] width 13 height 13
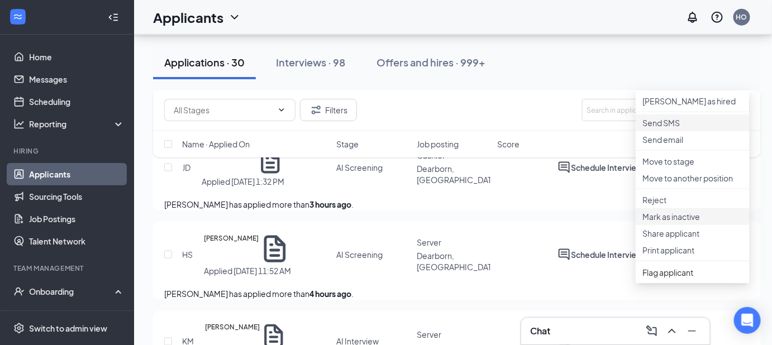
scroll to position [396, 0]
click at [679, 205] on p "Reject" at bounding box center [692, 199] width 101 height 11
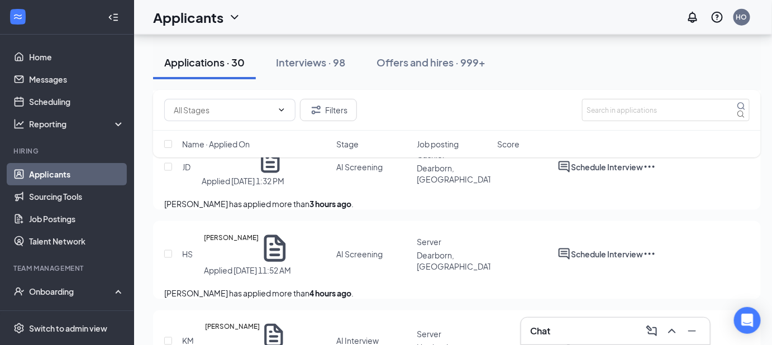
checkbox input "true"
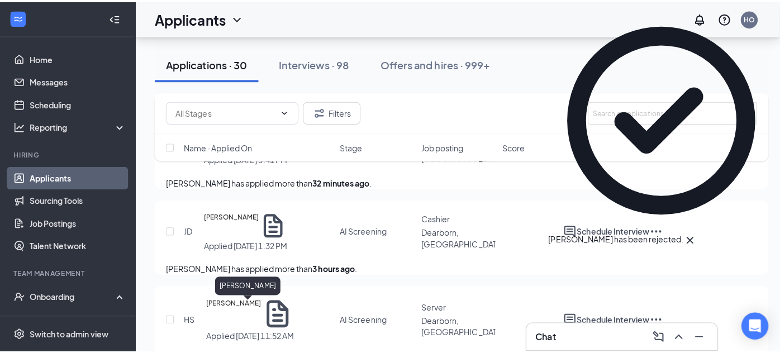
scroll to position [250, 0]
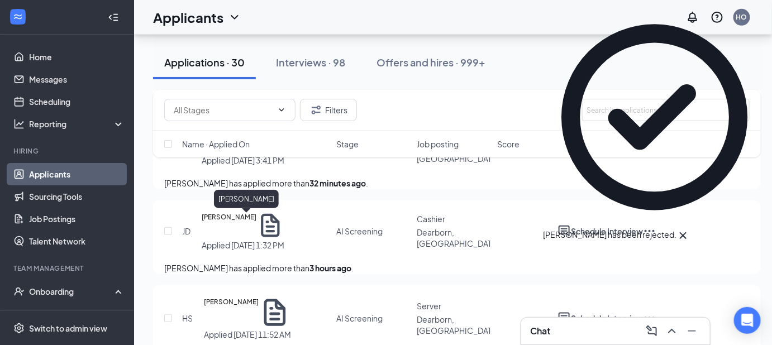
click at [246, 217] on h5 "[PERSON_NAME]" at bounding box center [229, 226] width 55 height 28
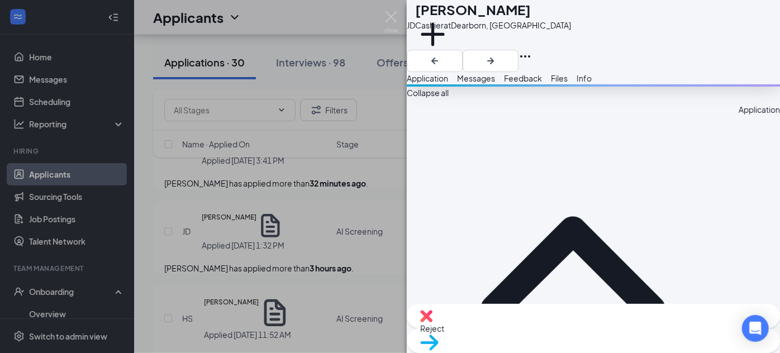
scroll to position [398, 0]
click at [306, 245] on div "JD Jasmine Derrick Cashier at Dearborn, MI Add a tag Application Messages Feedb…" at bounding box center [390, 176] width 780 height 353
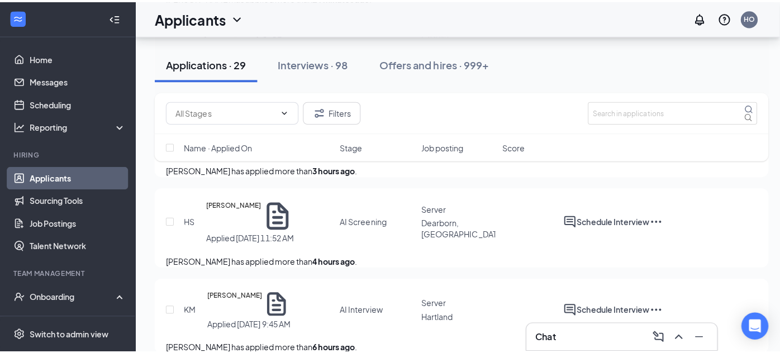
scroll to position [383, 0]
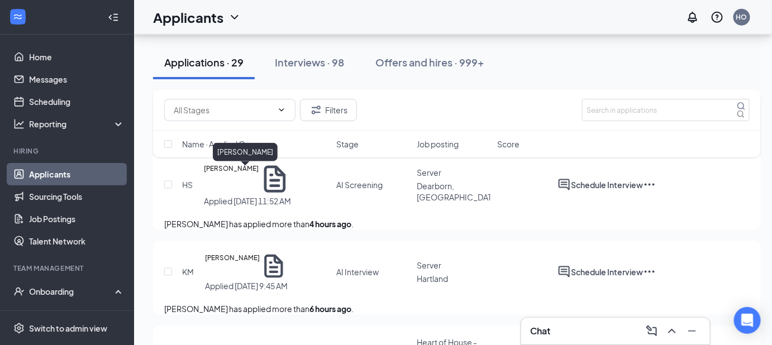
click at [241, 175] on h5 "Hailey Stiltner" at bounding box center [231, 179] width 55 height 32
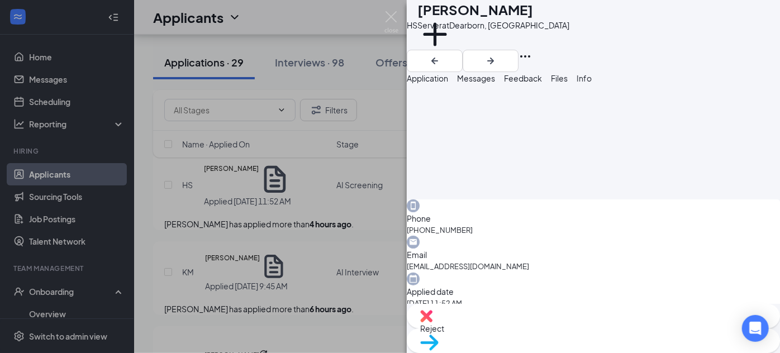
scroll to position [286, 0]
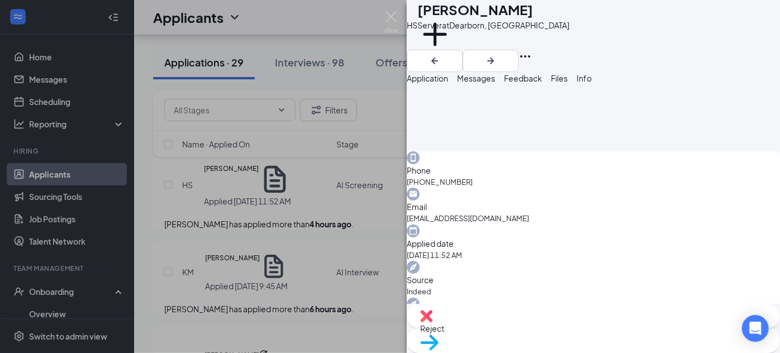
click at [311, 211] on div "HS Hailey Stiltner Server at Dearborn, MI Add a tag Application Messages Feedba…" at bounding box center [390, 176] width 780 height 353
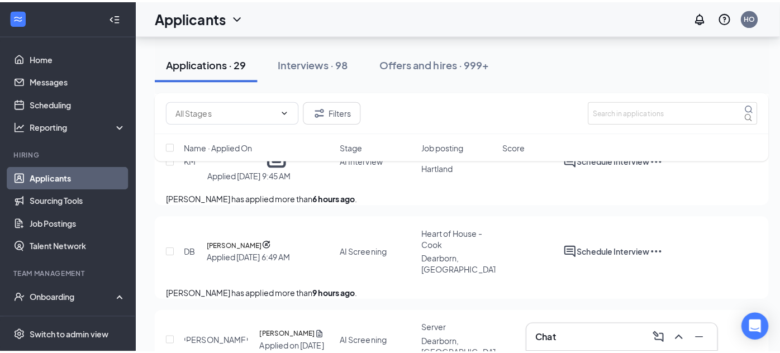
scroll to position [502, 0]
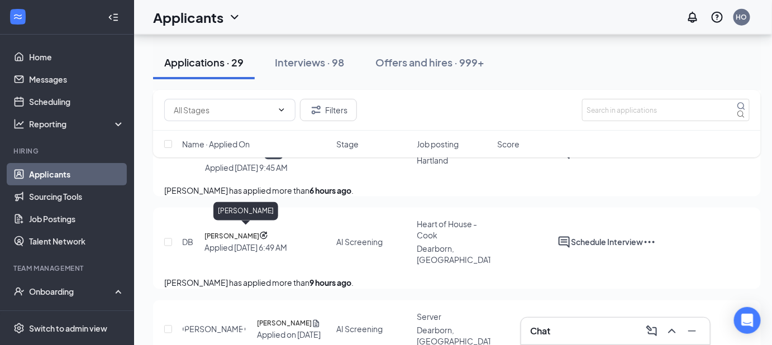
click at [255, 234] on h5 "Dakota Benash" at bounding box center [231, 236] width 55 height 11
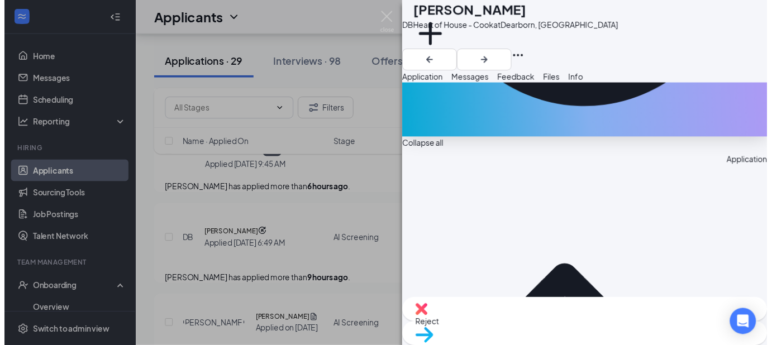
scroll to position [345, 0]
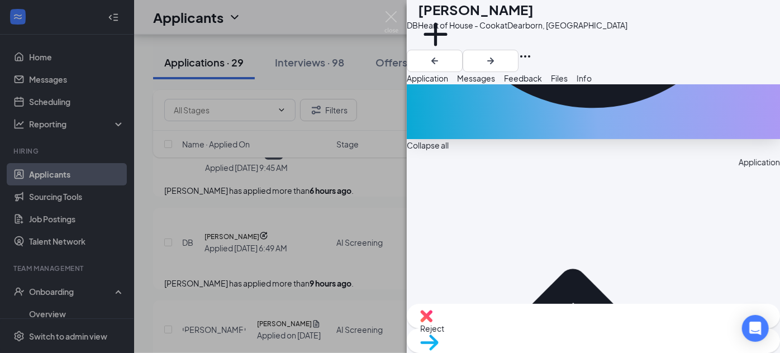
click at [319, 193] on div "DB Dakota Benash Heart of House - Cook at Dearborn, MI Add a tag Application Me…" at bounding box center [390, 176] width 780 height 353
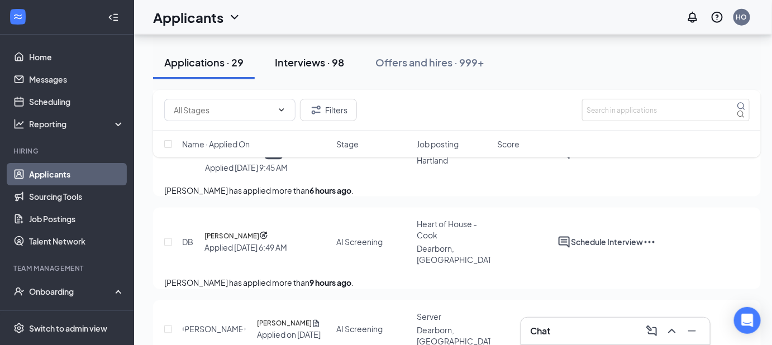
click at [297, 66] on div "Interviews · 98" at bounding box center [309, 62] width 69 height 14
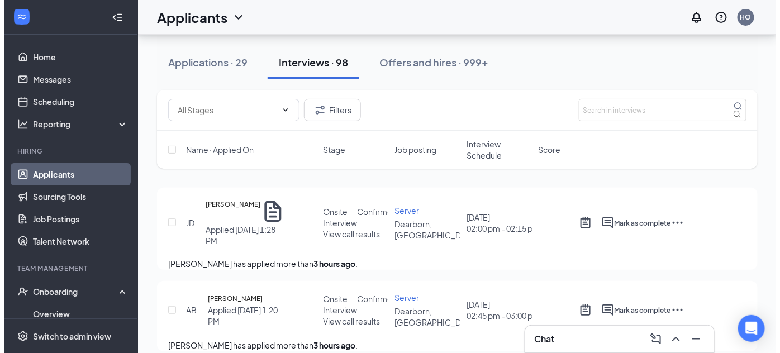
scroll to position [103, 0]
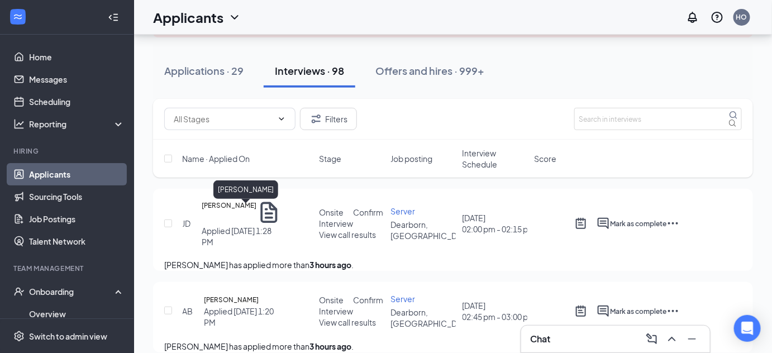
click at [221, 209] on h5 "[PERSON_NAME]" at bounding box center [229, 212] width 55 height 25
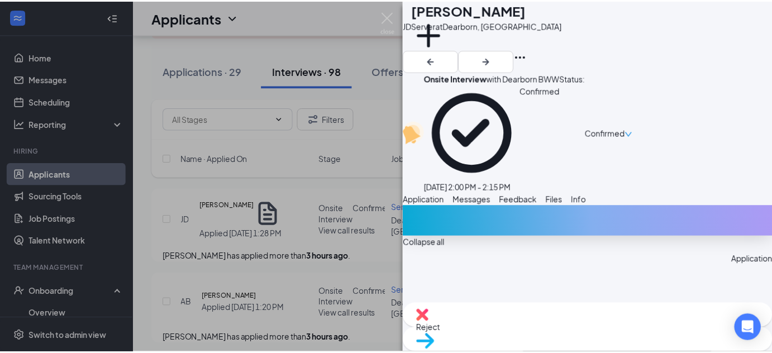
scroll to position [370, 0]
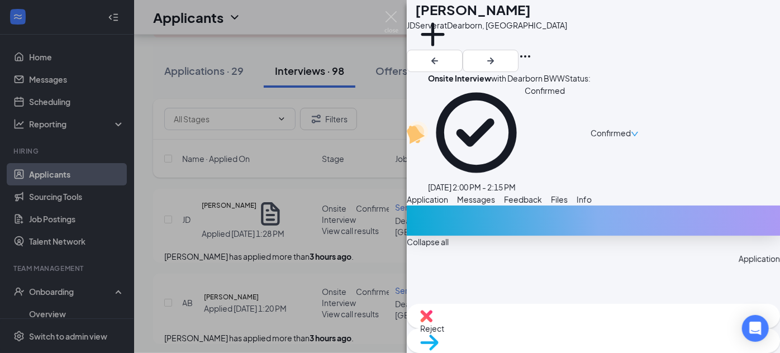
click at [321, 250] on div "JD Jasmine Derrick Server at Dearborn, MI Add a tag Onsite Interview with Dearb…" at bounding box center [390, 176] width 780 height 353
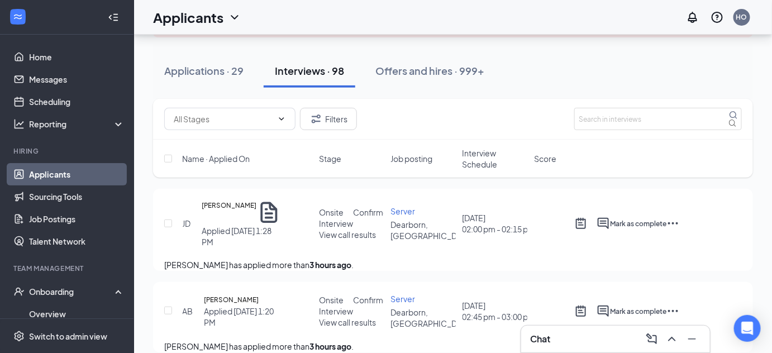
click at [362, 231] on span "View call results" at bounding box center [347, 235] width 57 height 10
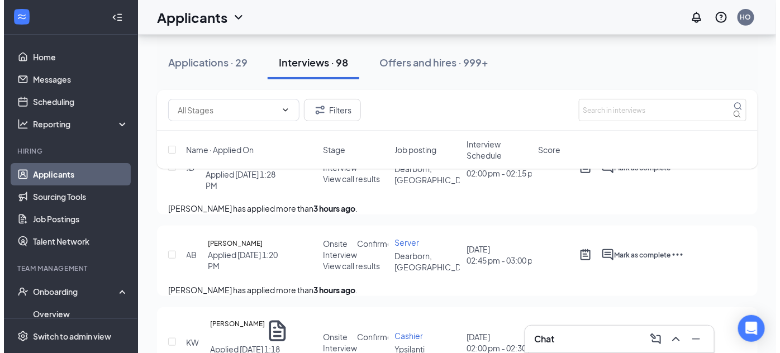
scroll to position [160, 0]
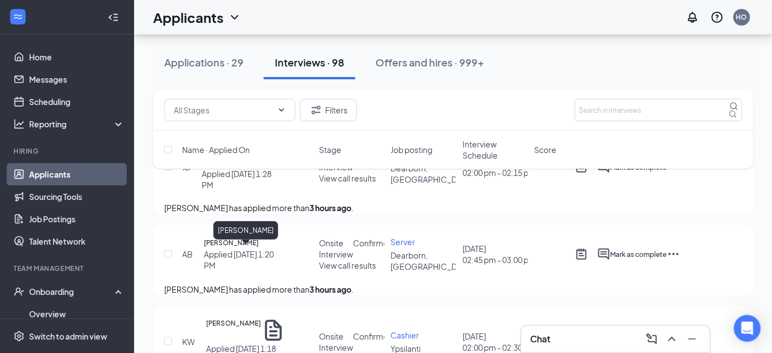
click at [240, 249] on h5 "Arianna Breyer" at bounding box center [231, 242] width 55 height 11
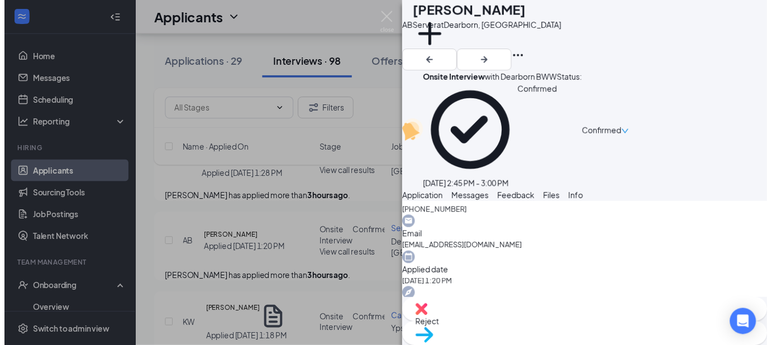
scroll to position [379, 0]
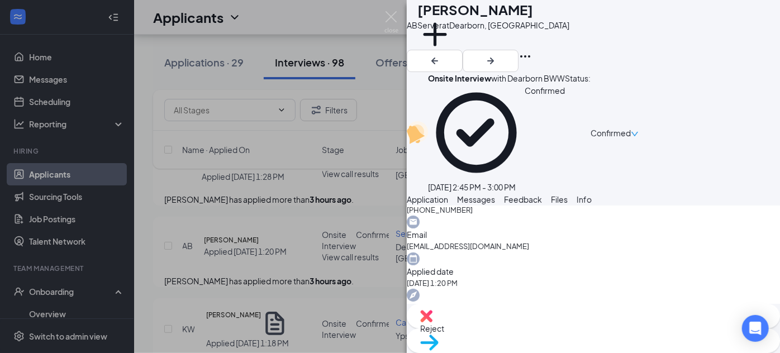
click at [295, 225] on div "AB Arianna Breyer Server at Dearborn, MI Add a tag Onsite Interview with Dearbo…" at bounding box center [390, 176] width 780 height 353
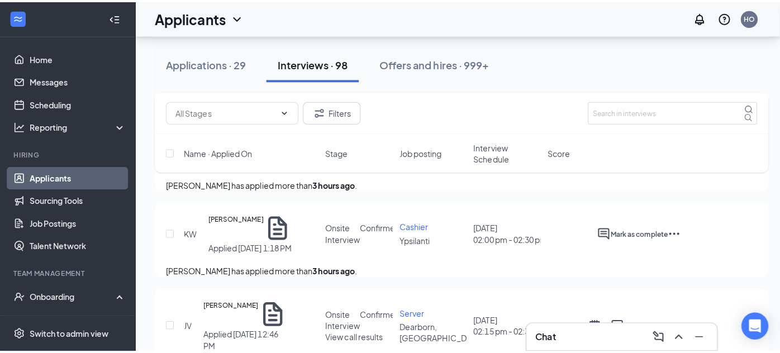
scroll to position [296, 0]
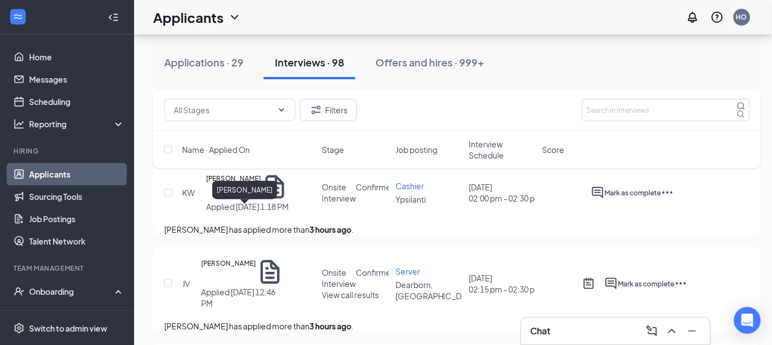
click at [244, 201] on h5 "Kania Wright" at bounding box center [233, 187] width 55 height 28
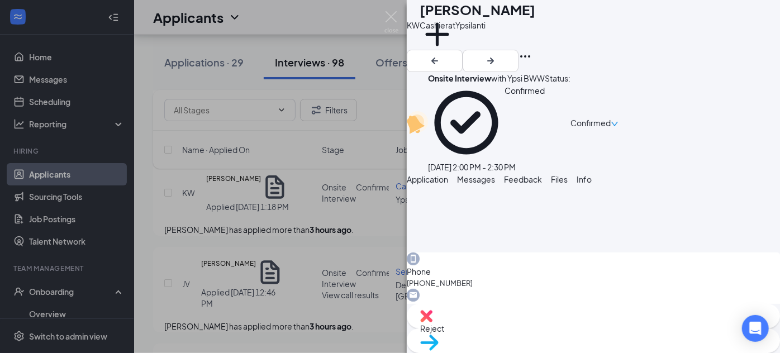
scroll to position [319, 0]
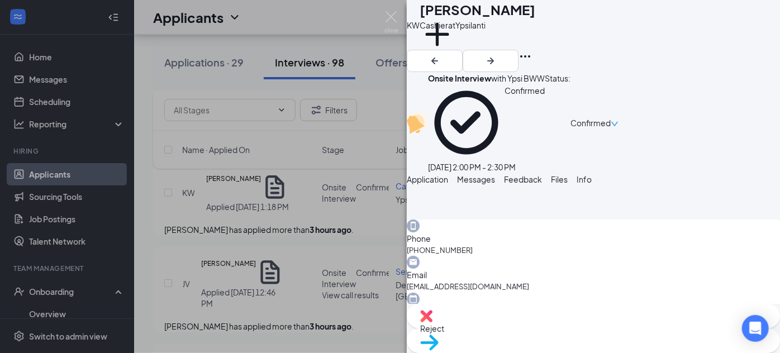
click at [290, 267] on div "KW Kania Wright Cashier at Ypsilanti Add a tag Onsite Interview with Ypsi BWW C…" at bounding box center [390, 176] width 780 height 353
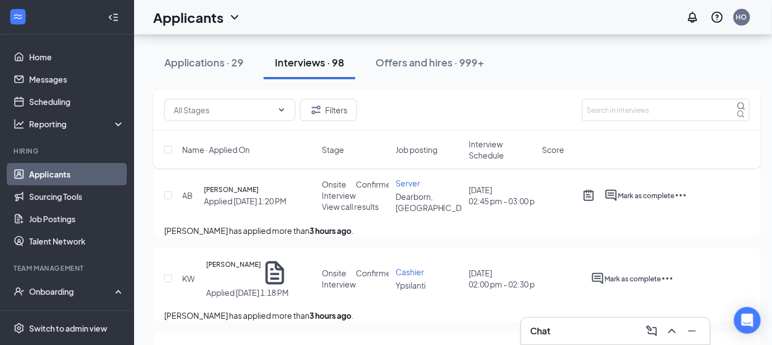
scroll to position [202, 0]
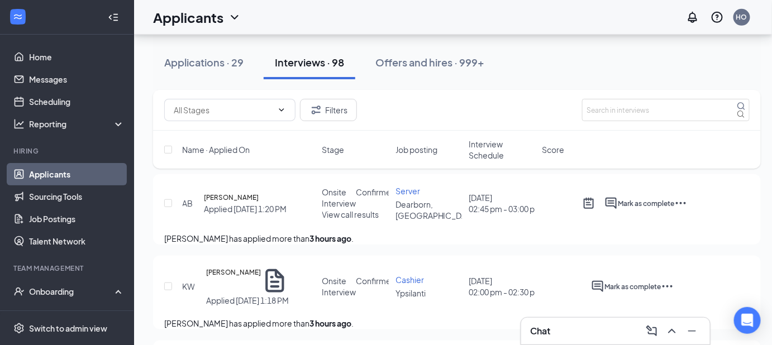
click at [359, 220] on span "View call results" at bounding box center [350, 214] width 57 height 10
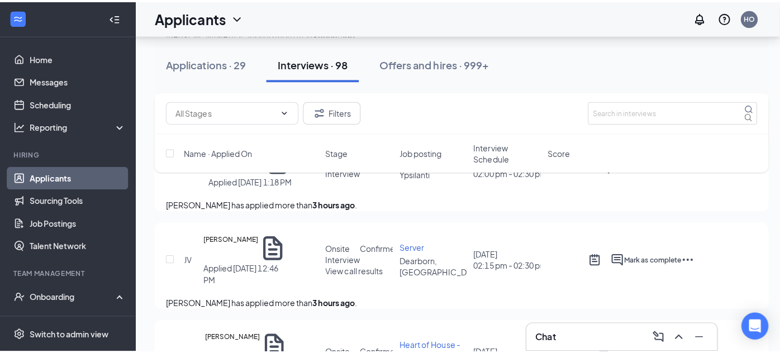
scroll to position [327, 0]
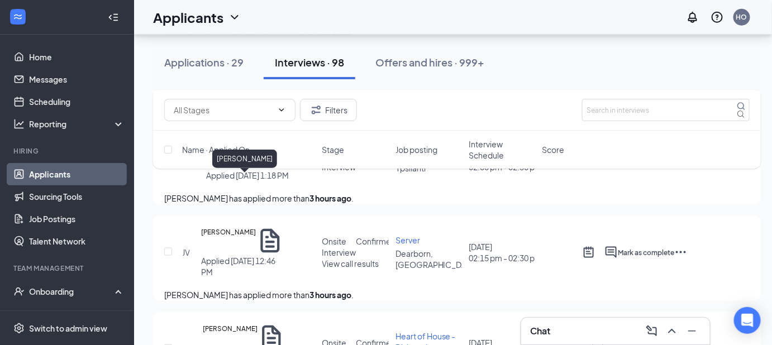
click at [232, 170] on h5 "Kania Wright" at bounding box center [233, 156] width 55 height 28
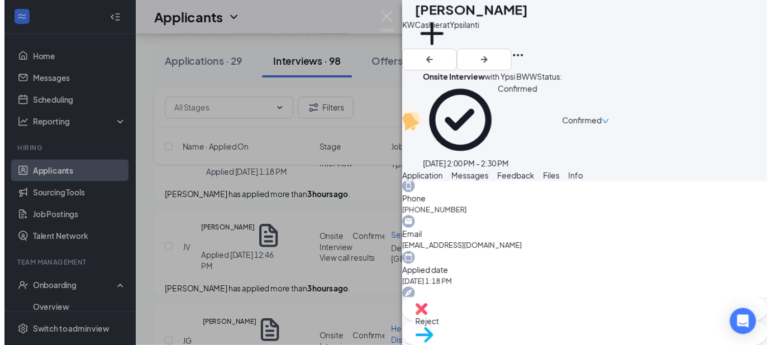
scroll to position [403, 0]
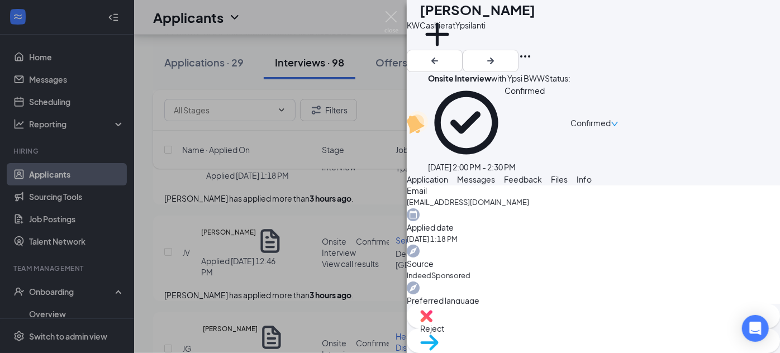
click at [340, 202] on div "KW Kania Wright Cashier at Ypsilanti Add a tag Onsite Interview with Ypsi BWW C…" at bounding box center [390, 176] width 780 height 353
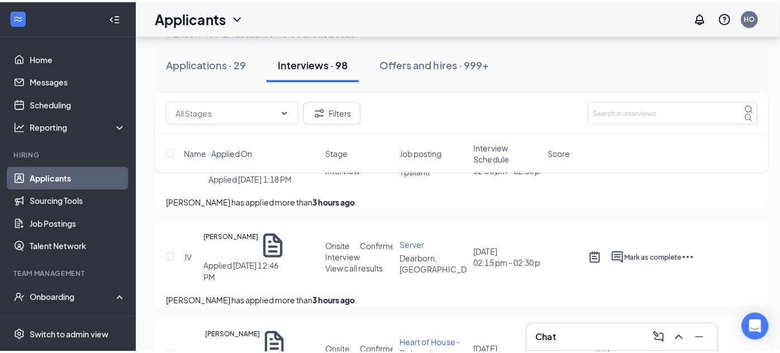
scroll to position [298, 0]
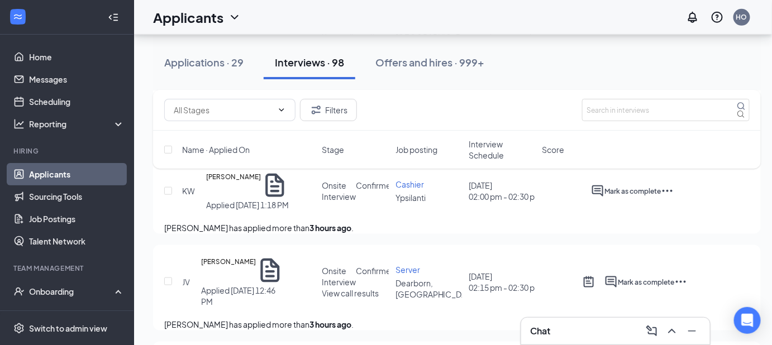
click at [674, 198] on icon "Ellipses" at bounding box center [667, 190] width 13 height 13
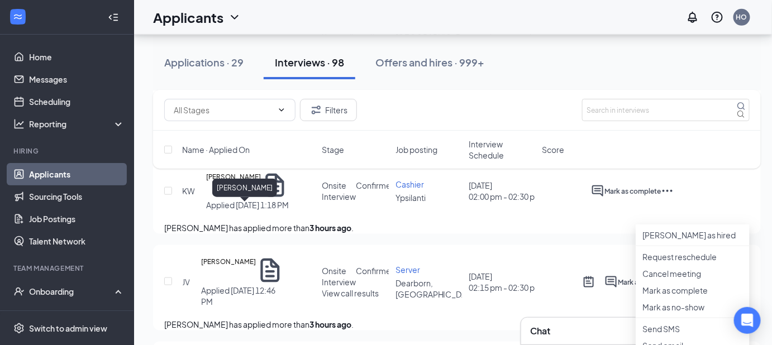
click at [225, 199] on h5 "Kania Wright" at bounding box center [233, 186] width 55 height 28
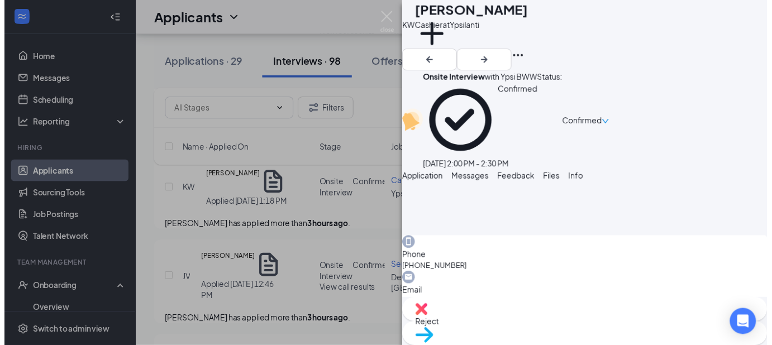
scroll to position [298, 0]
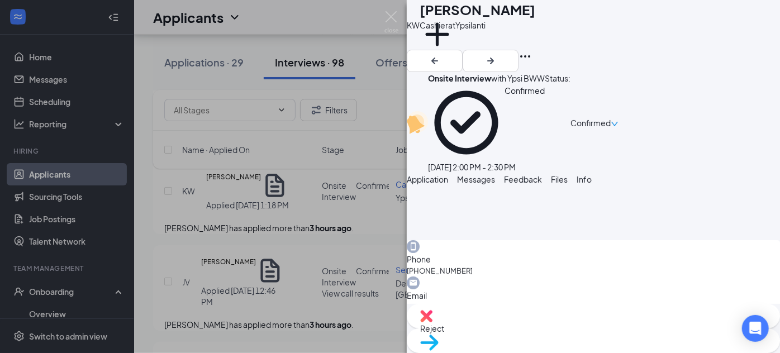
click at [280, 244] on div "KW Kania Wright Cashier at Ypsilanti Add a tag Onsite Interview with Ypsi BWW C…" at bounding box center [390, 176] width 780 height 353
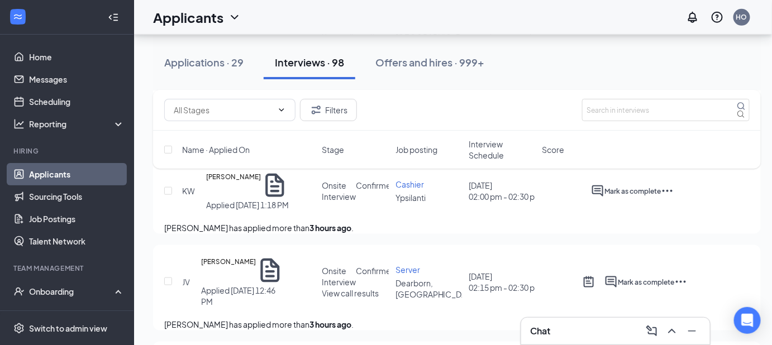
click at [674, 198] on icon "Ellipses" at bounding box center [667, 190] width 13 height 13
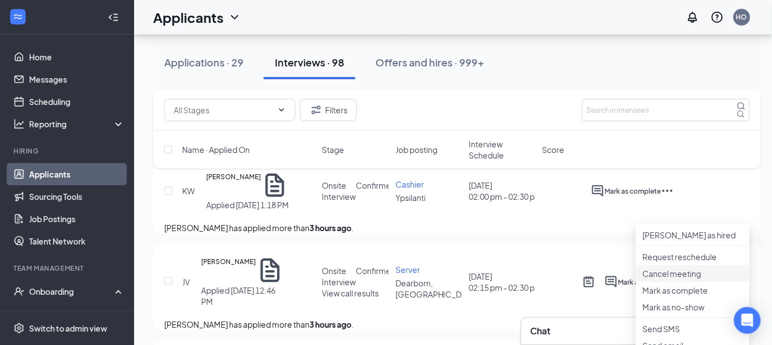
click at [661, 279] on p "Cancel meeting" at bounding box center [692, 273] width 101 height 11
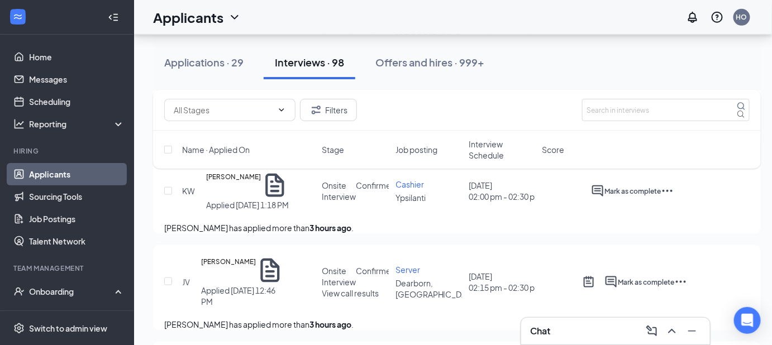
type textarea "Not Available nights or weekends"
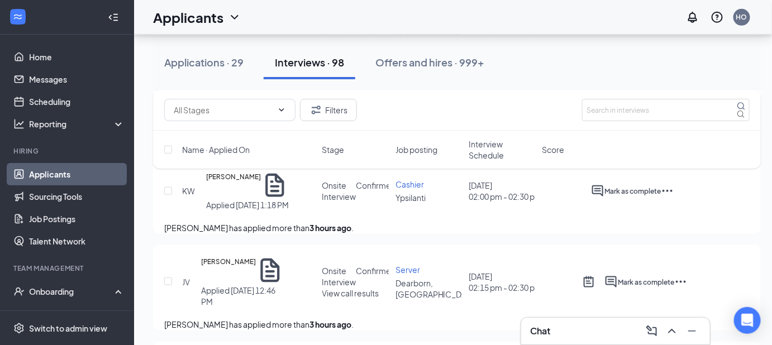
checkbox input "true"
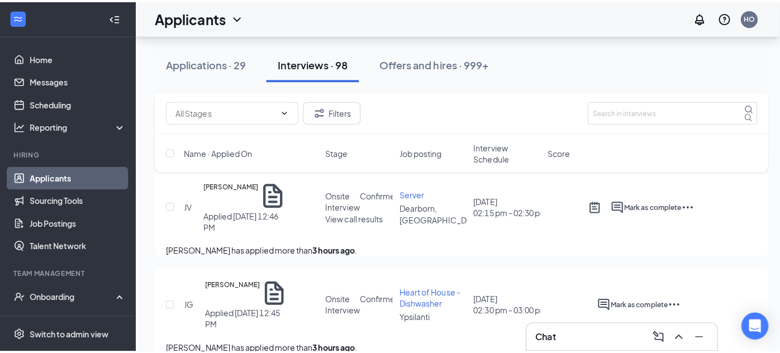
scroll to position [389, 0]
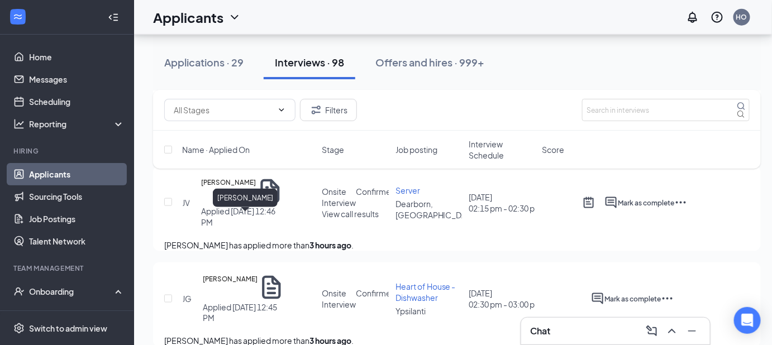
click at [248, 206] on h5 "Jayla Vasquez" at bounding box center [228, 191] width 55 height 28
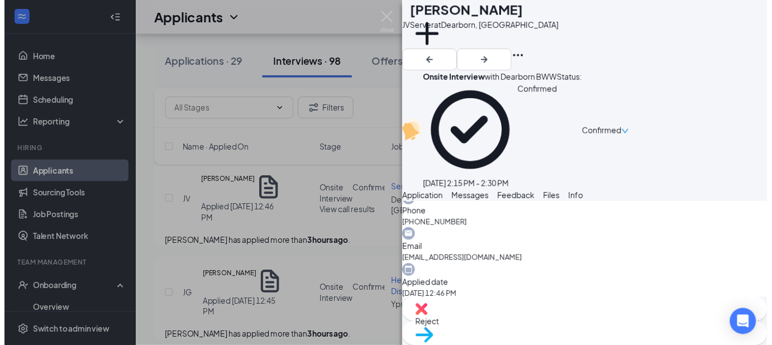
scroll to position [363, 0]
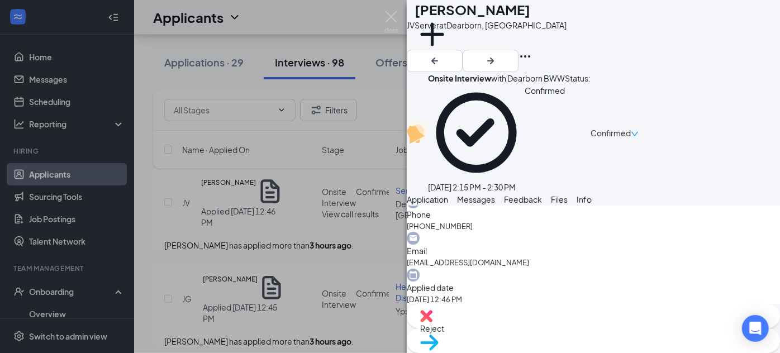
click at [328, 253] on div "JV Jayla Vasquez Server at Dearborn, MI Add a tag Onsite Interview with Dearbor…" at bounding box center [390, 176] width 780 height 353
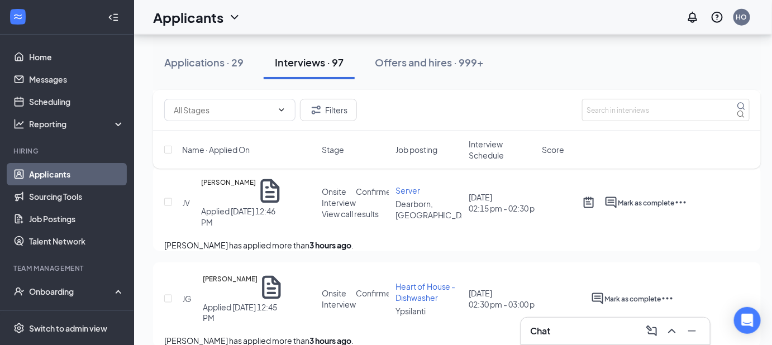
click at [356, 219] on span "View call results" at bounding box center [350, 214] width 57 height 10
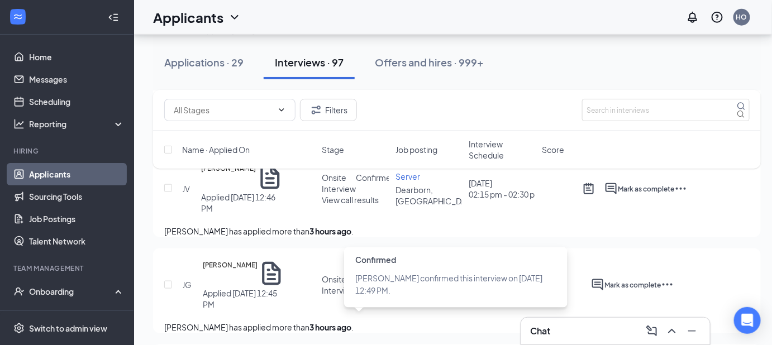
scroll to position [302, 0]
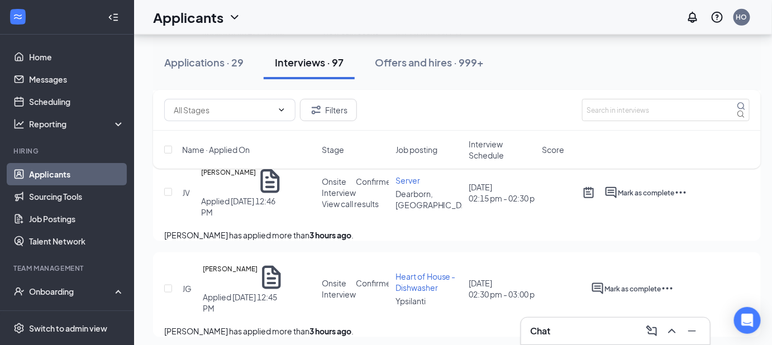
click at [355, 209] on span "View call results" at bounding box center [350, 204] width 57 height 10
click at [686, 194] on icon "Ellipses" at bounding box center [681, 193] width 10 height 2
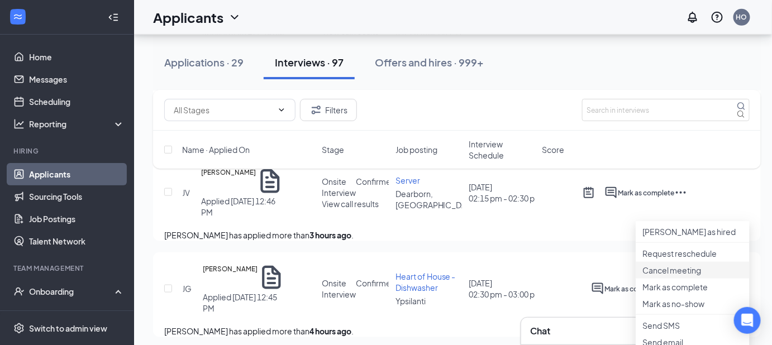
click at [670, 279] on li "Cancel meeting" at bounding box center [693, 270] width 114 height 17
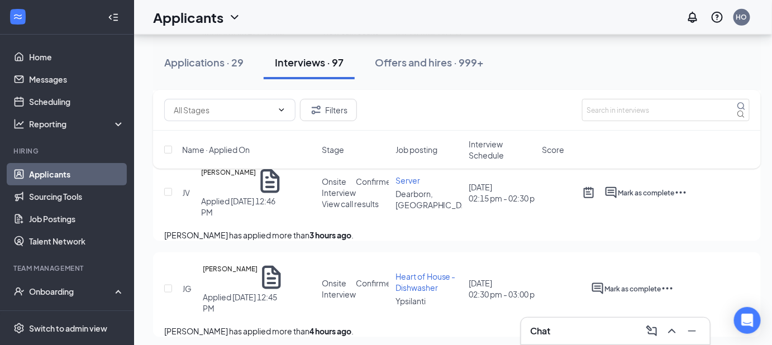
checkbox input "true"
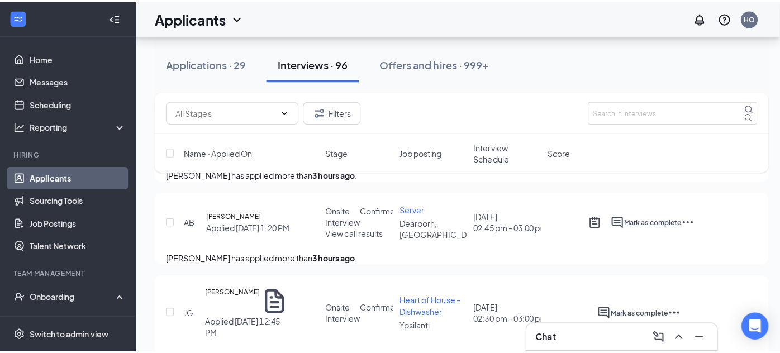
scroll to position [187, 0]
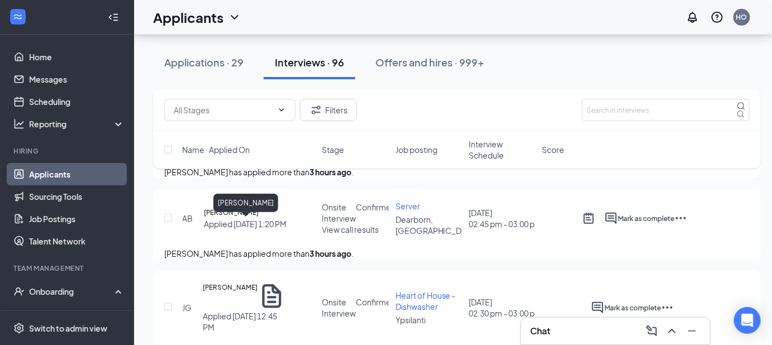
click at [249, 218] on h5 "Arianna Breyer" at bounding box center [231, 212] width 55 height 11
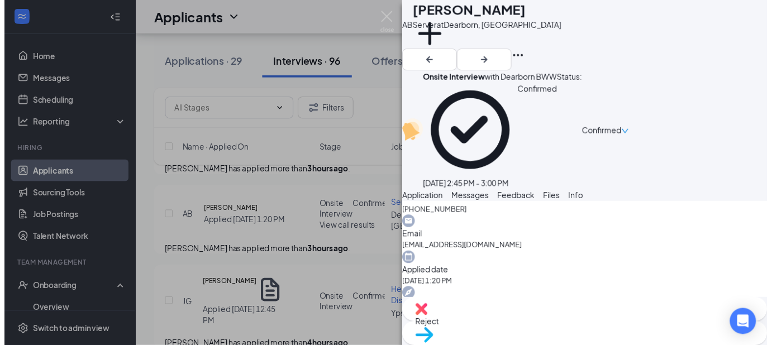
scroll to position [384, 0]
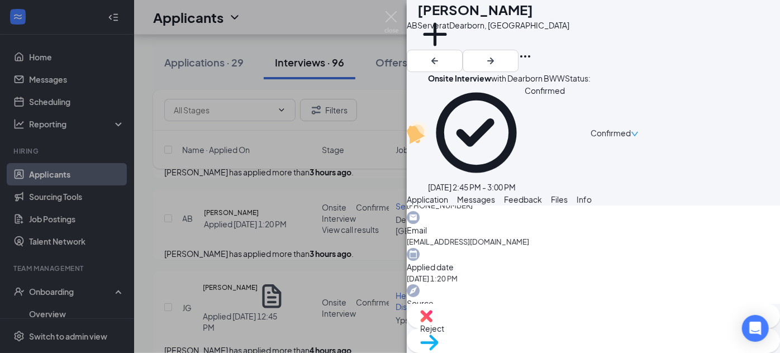
click at [294, 279] on div "AB Arianna Breyer Server at Dearborn, MI Add a tag Onsite Interview with Dearbo…" at bounding box center [390, 176] width 780 height 353
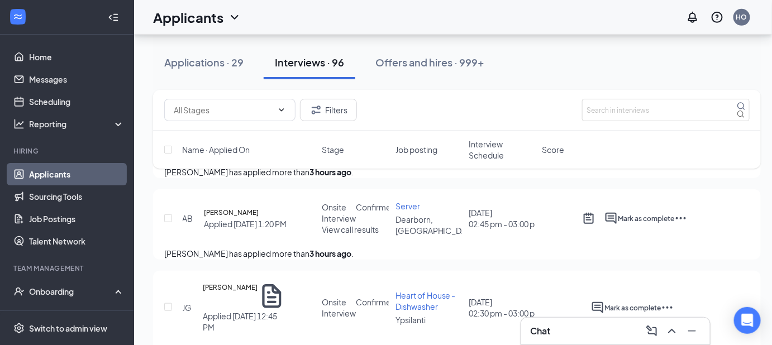
click at [358, 235] on span "View call results" at bounding box center [350, 230] width 57 height 10
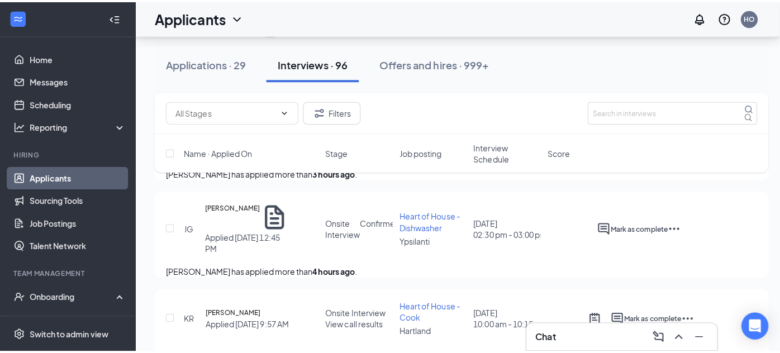
scroll to position [278, 0]
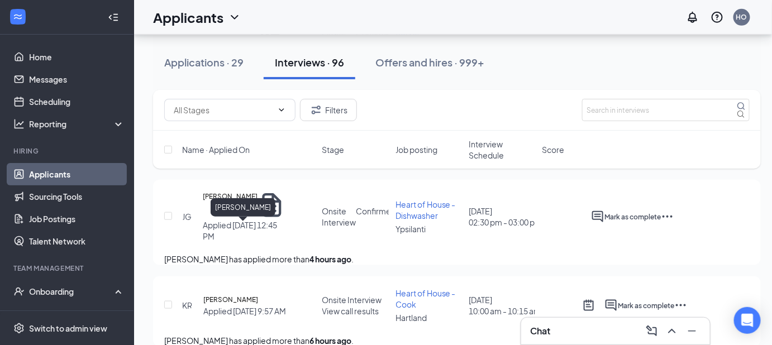
click at [231, 220] on h5 "Jibril Gary" at bounding box center [230, 205] width 55 height 28
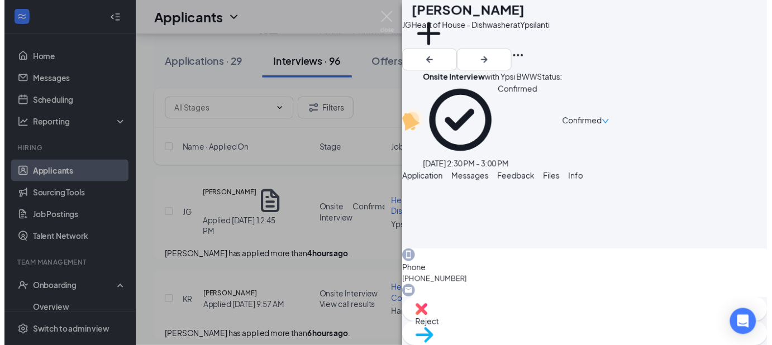
scroll to position [282, 0]
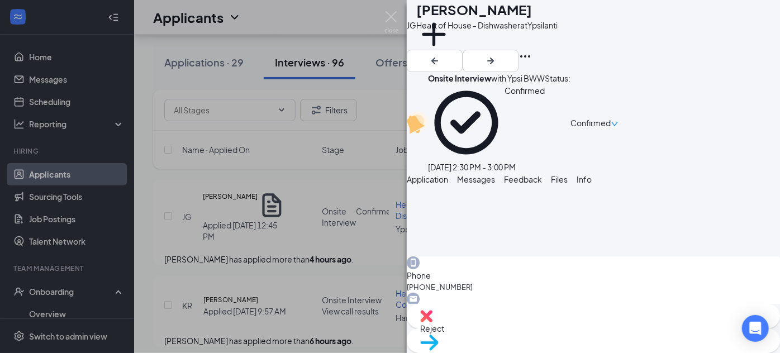
click at [364, 201] on div "JG Jibril Gary Heart of House - Dishwasher at Ypsilanti Add a tag Onsite Interv…" at bounding box center [390, 176] width 780 height 353
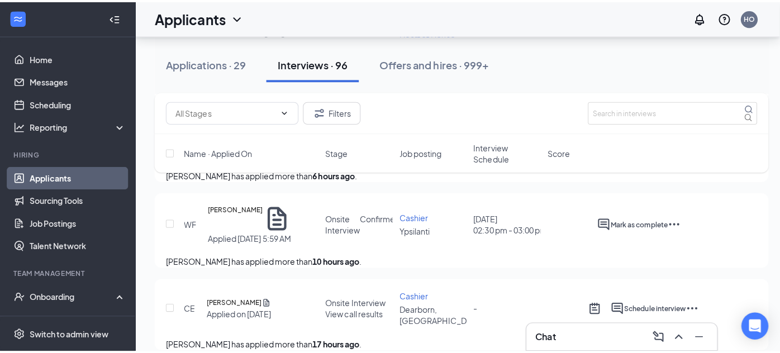
scroll to position [449, 0]
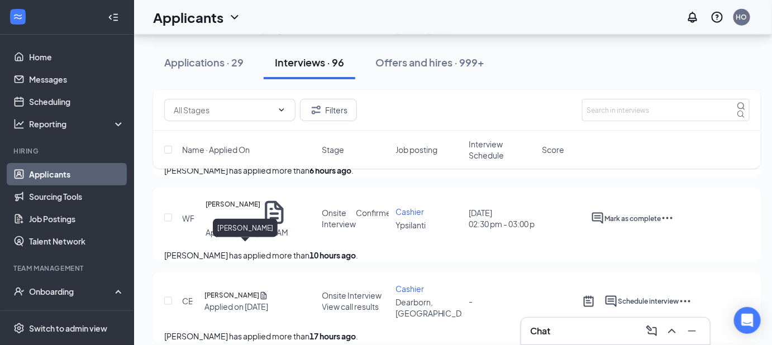
click at [251, 227] on h5 "Wesley Flakes" at bounding box center [233, 213] width 55 height 28
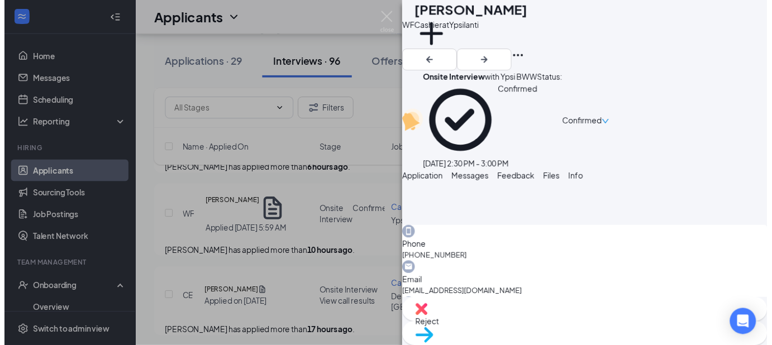
scroll to position [312, 0]
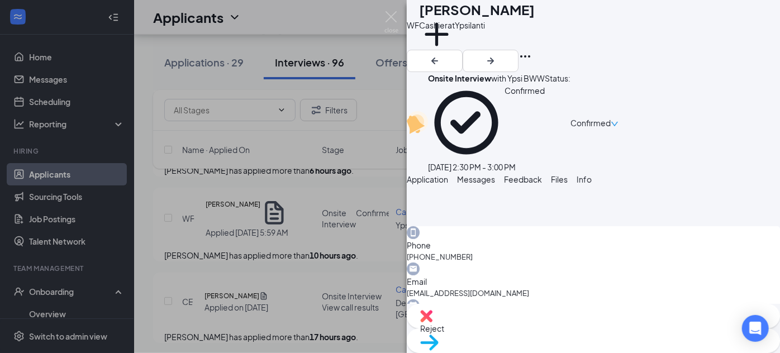
click at [315, 214] on div "WF Wesley Flakes Cashier at Ypsilanti Add a tag Onsite Interview with Ypsi BWW …" at bounding box center [390, 176] width 780 height 353
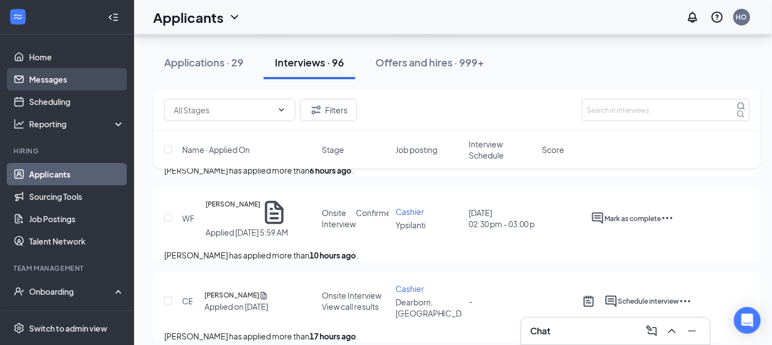
click at [41, 83] on link "Messages" at bounding box center [77, 79] width 96 height 22
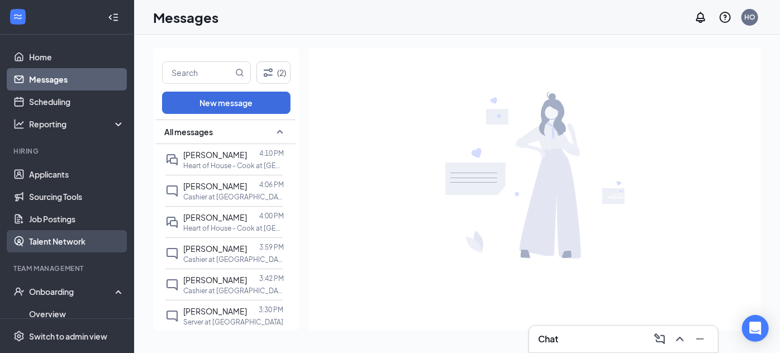
scroll to position [195, 0]
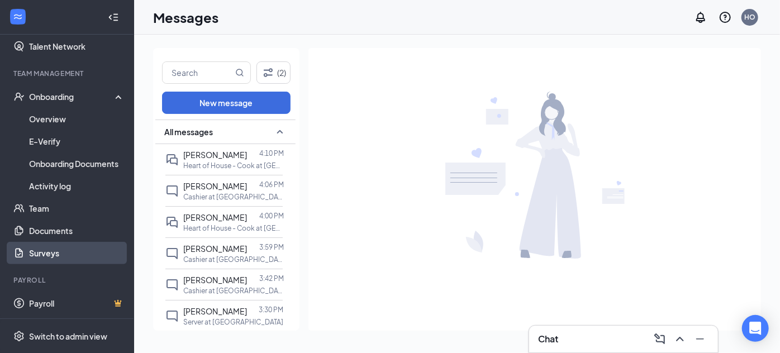
click at [70, 248] on link "Surveys" at bounding box center [77, 253] width 96 height 22
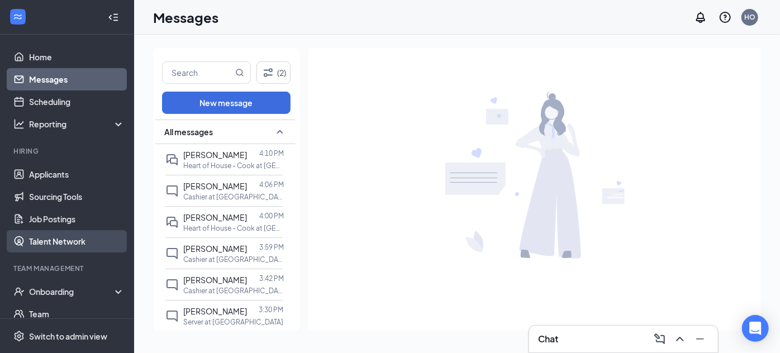
scroll to position [106, 0]
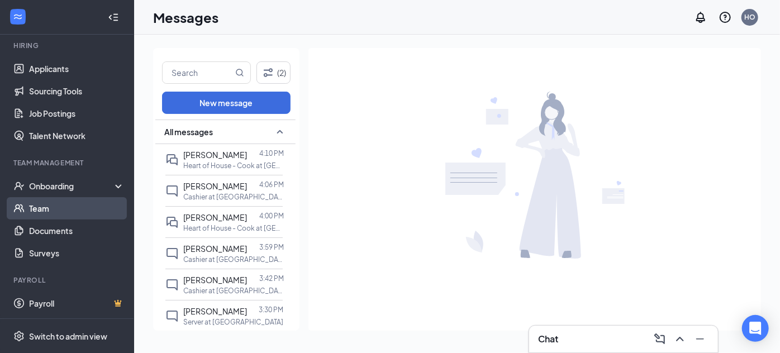
click at [71, 212] on link "Team" at bounding box center [77, 208] width 96 height 22
